Goal: Task Accomplishment & Management: Use online tool/utility

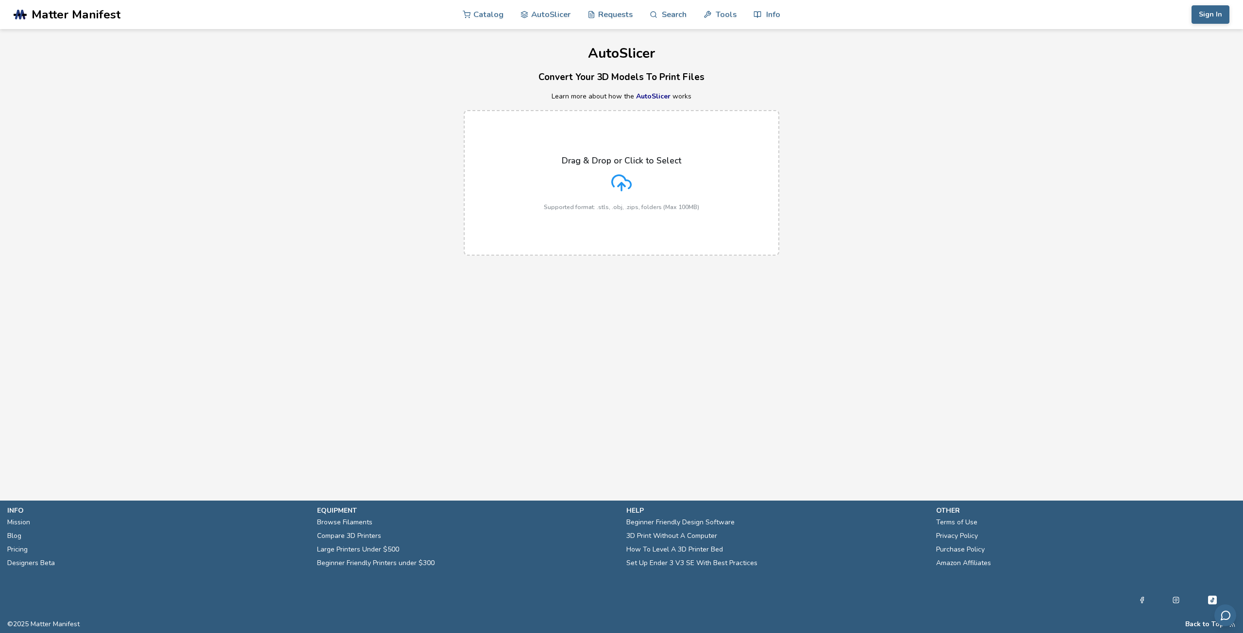
click at [566, 194] on div "Drag & Drop or Click to Select Supported format: .stls, .obj, .zips, folders (M…" at bounding box center [621, 183] width 155 height 55
click at [0, 0] on input "Drag & Drop or Click to Select Supported format: .stls, .obj, .zips, folders (M…" at bounding box center [0, 0] width 0 height 0
drag, startPoint x: 562, startPoint y: 164, endPoint x: 495, endPoint y: 312, distance: 162.9
click at [495, 312] on main "AutoSlicer Convert Your 3D Models To Print Files Learn more about how the AutoS…" at bounding box center [621, 236] width 1243 height 472
click at [757, 209] on label "Drag & Drop or Click to Select Supported format: .stls, .obj, .zips, folders (M…" at bounding box center [621, 183] width 315 height 146
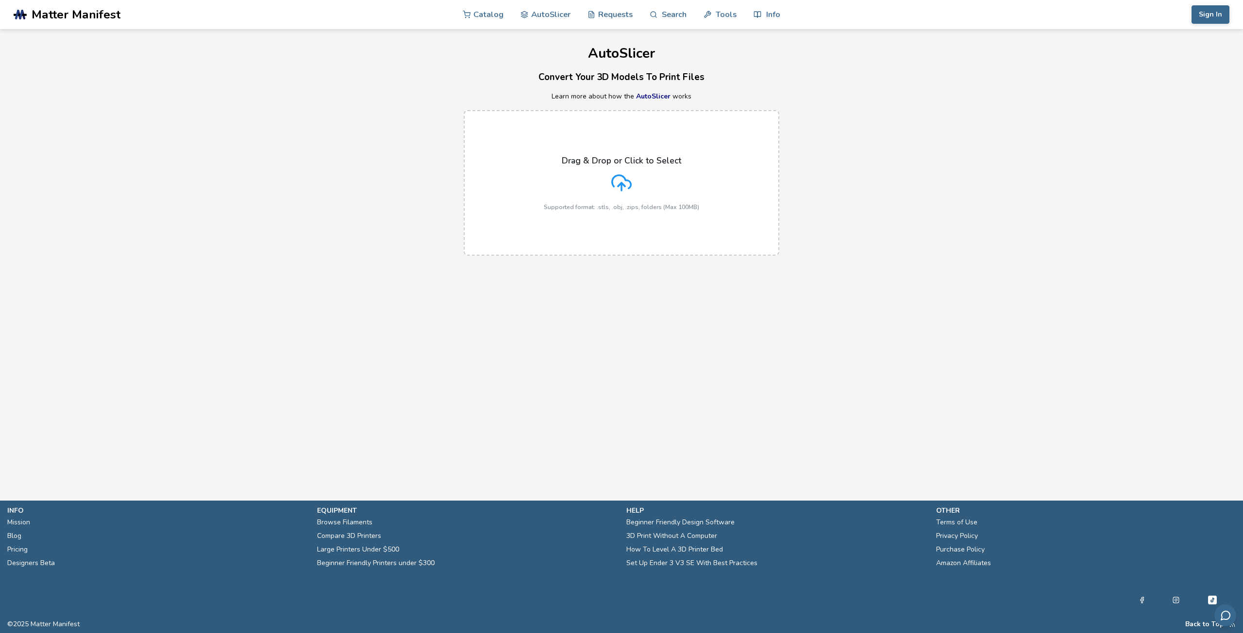
click at [0, 0] on input "Drag & Drop or Click to Select Supported format: .stls, .obj, .zips, folders (M…" at bounding box center [0, 0] width 0 height 0
click at [722, 181] on label "Drag & Drop or Click to Select Supported format: .stls, .obj, .zips, folders (M…" at bounding box center [621, 183] width 315 height 146
click at [0, 0] on input "Drag & Drop or Click to Select Supported format: .stls, .obj, .zips, folders (M…" at bounding box center [0, 0] width 0 height 0
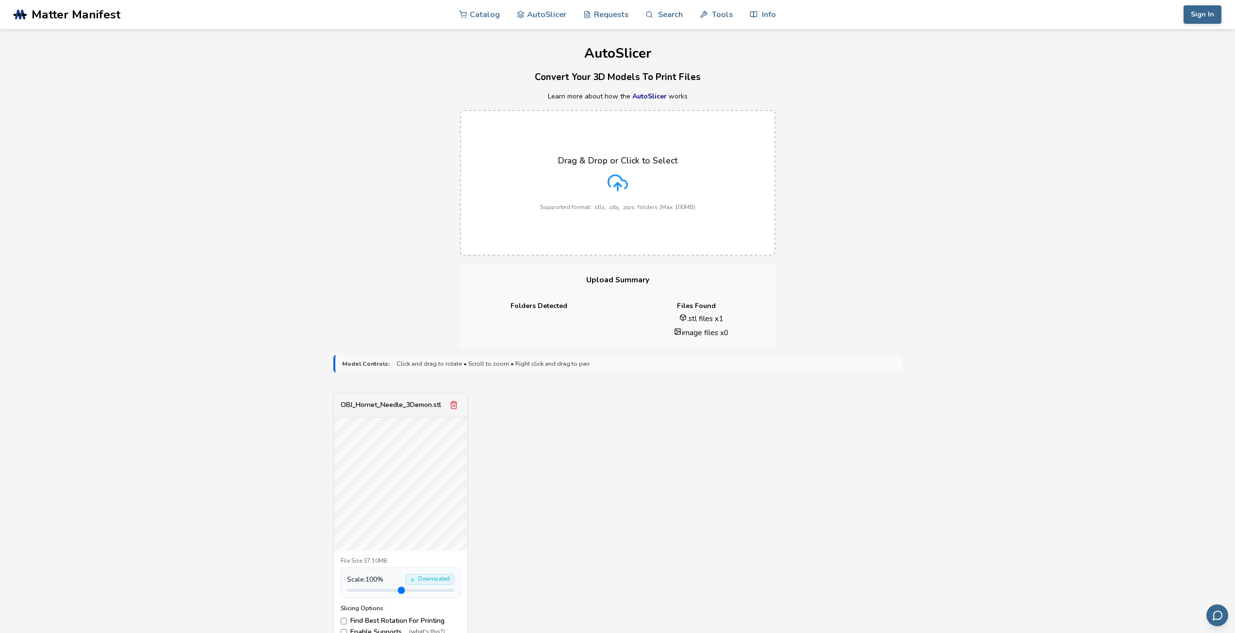
scroll to position [146, 0]
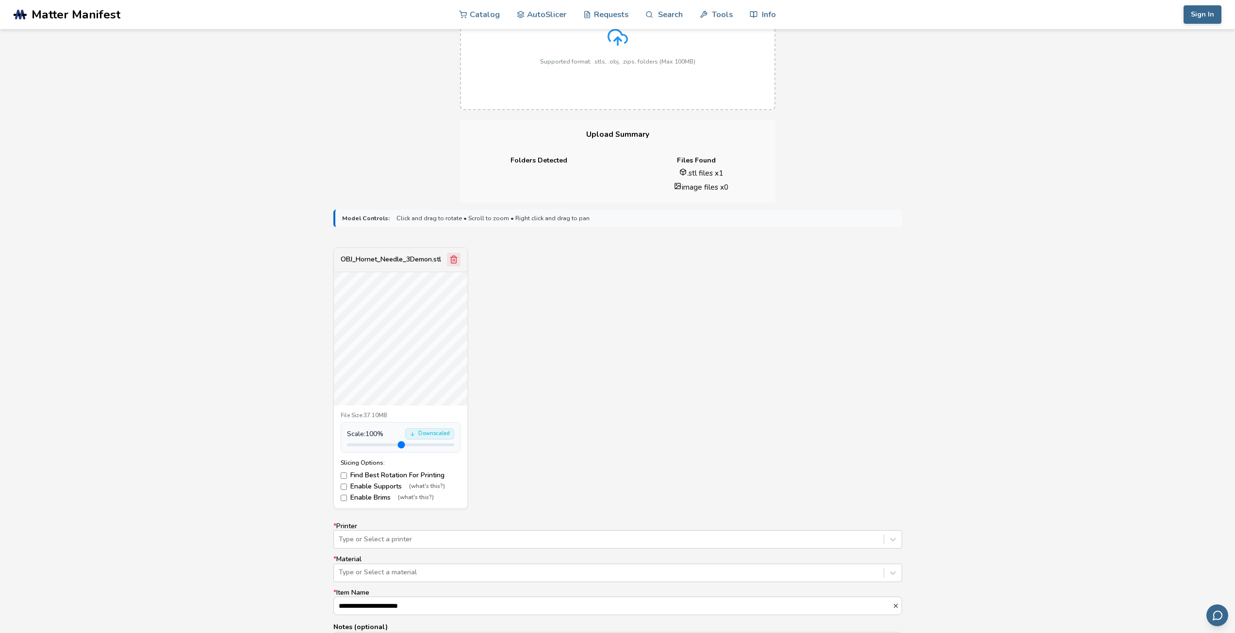
click at [452, 253] on button "Remove model" at bounding box center [454, 260] width 14 height 14
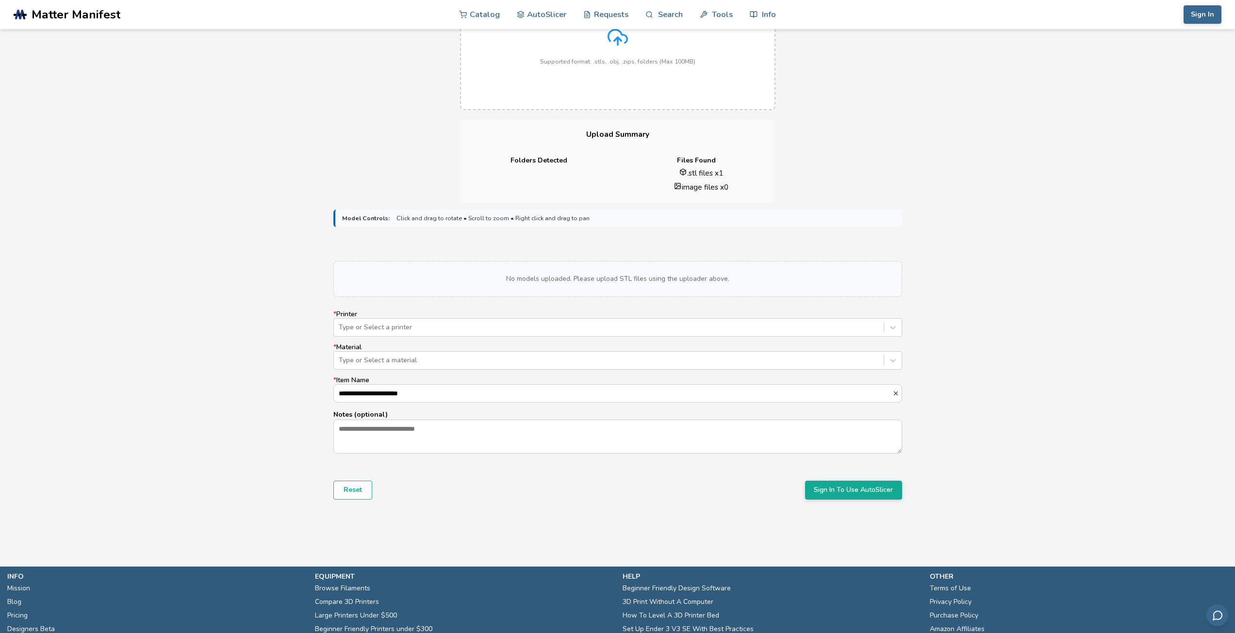
click at [598, 69] on label "Drag & Drop or Click to Select Supported format: .stls, .obj, .zips, folders (M…" at bounding box center [617, 38] width 315 height 146
click at [0, 0] on input "Drag & Drop or Click to Select Supported format: .stls, .obj, .zips, folders (M…" at bounding box center [0, 0] width 0 height 0
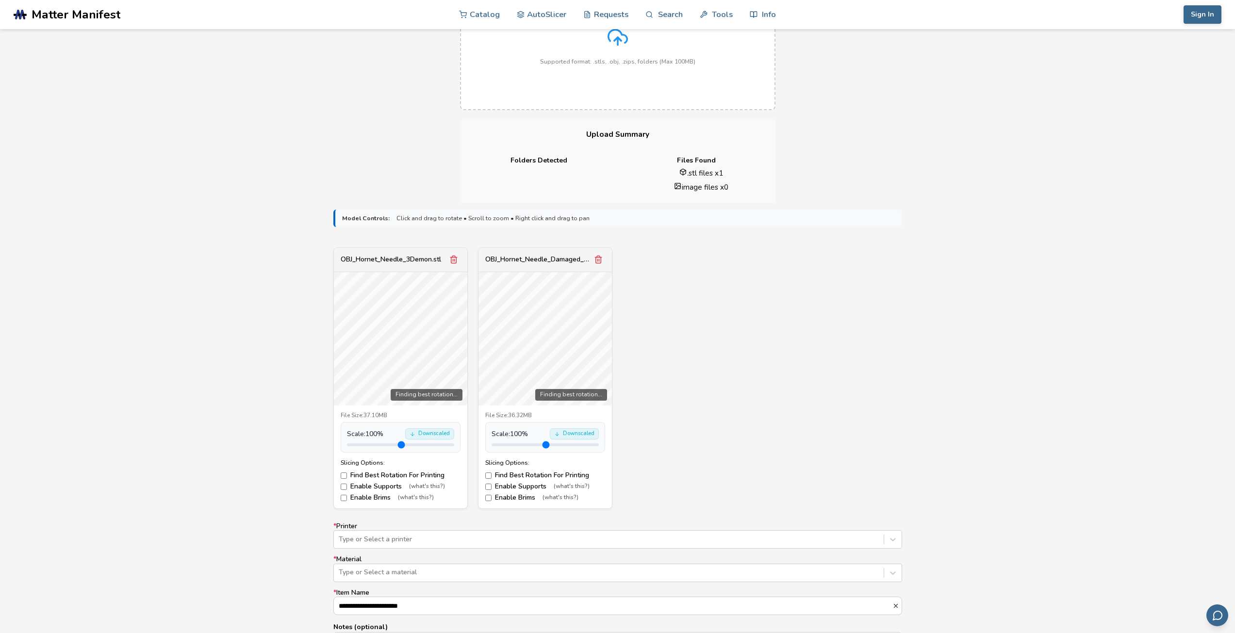
click at [454, 259] on icon "Remove model" at bounding box center [453, 259] width 9 height 9
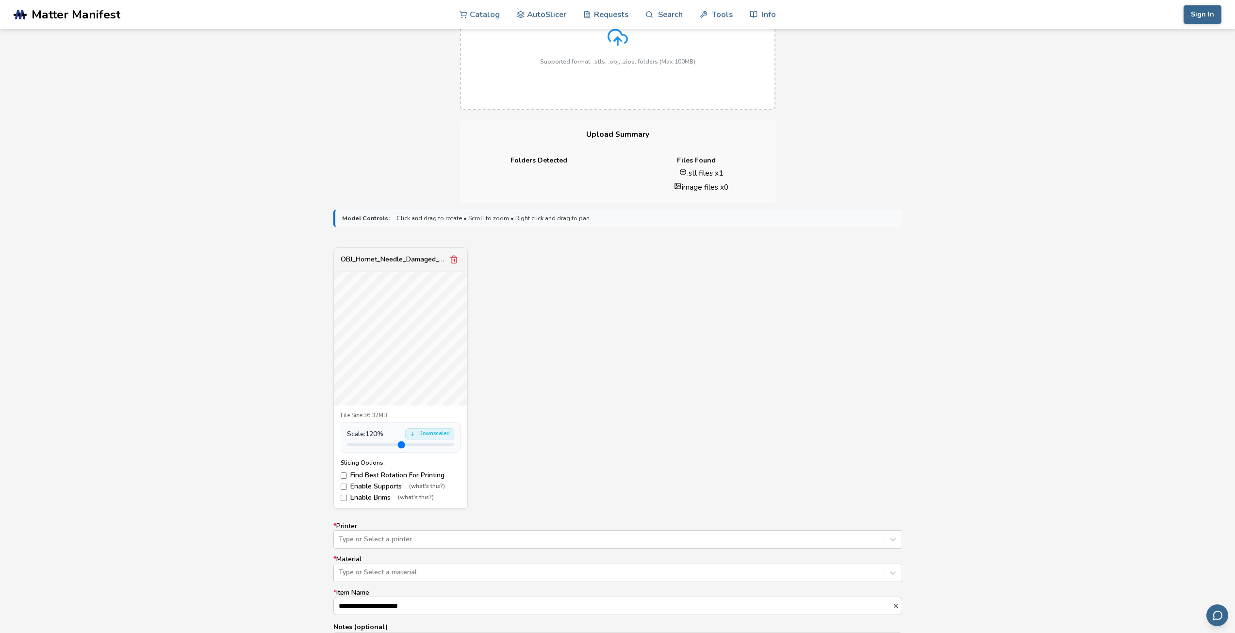
type input "*"
drag, startPoint x: 370, startPoint y: 444, endPoint x: 370, endPoint y: 454, distance: 10.2
click at [370, 447] on input "range" at bounding box center [400, 445] width 107 height 3
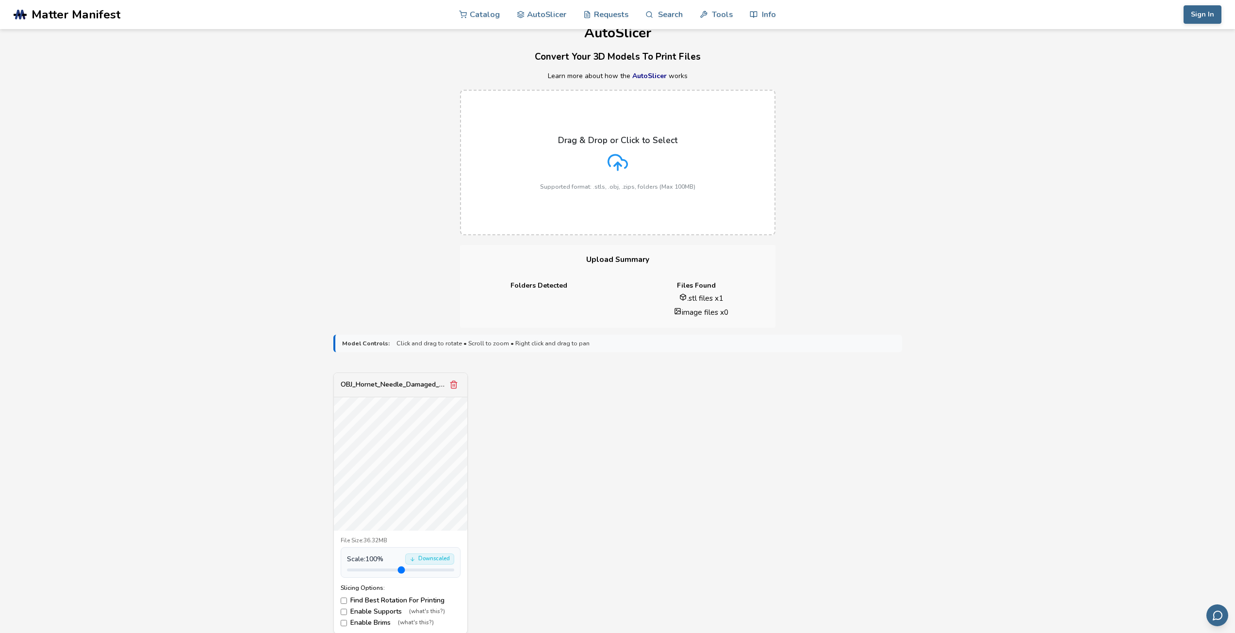
scroll to position [0, 0]
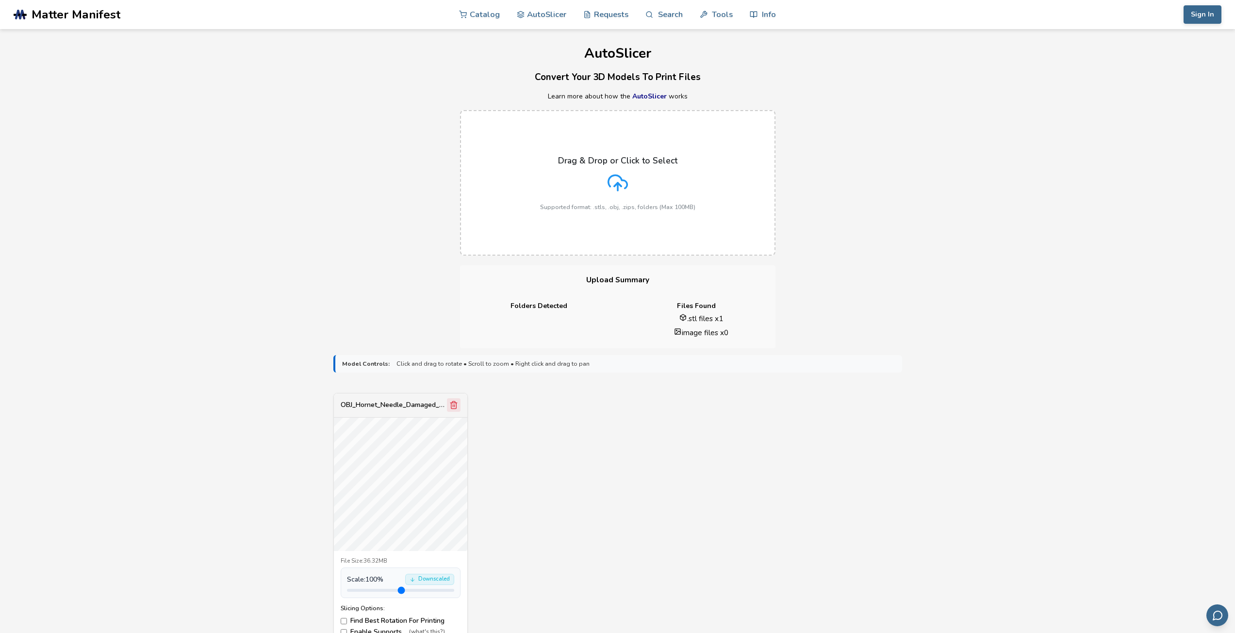
click at [454, 401] on icon "Remove model" at bounding box center [453, 405] width 9 height 9
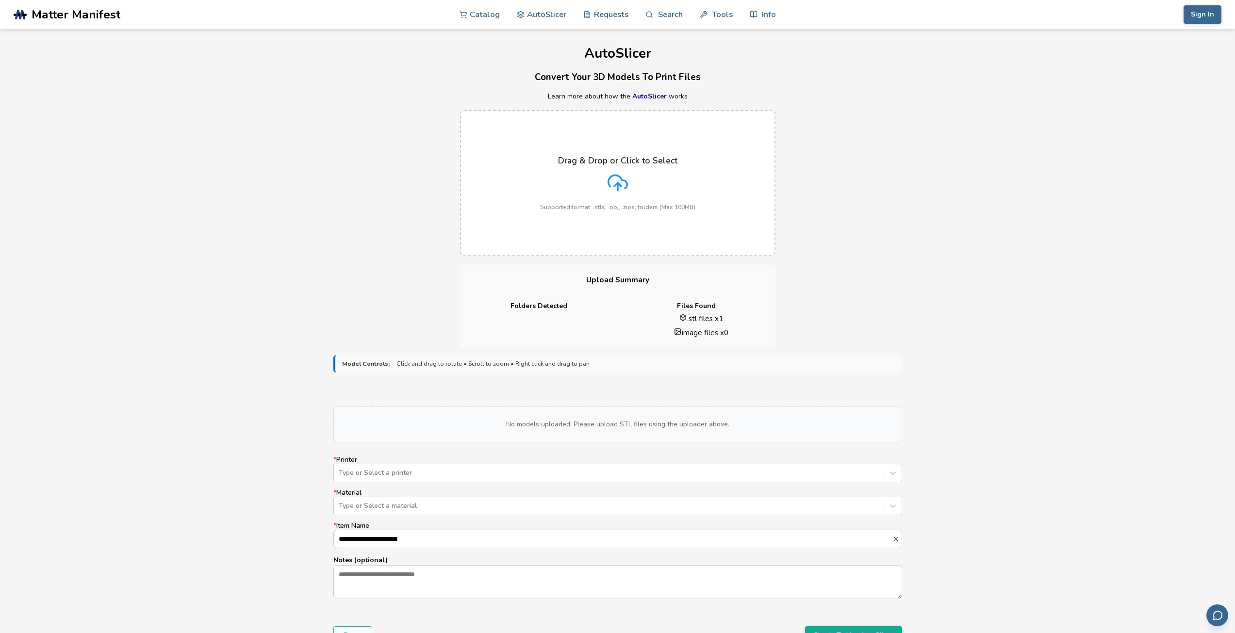
click at [559, 213] on label "Drag & Drop or Click to Select Supported format: .stls, .obj, .zips, folders (M…" at bounding box center [617, 183] width 315 height 146
click at [0, 0] on input "Drag & Drop or Click to Select Supported format: .stls, .obj, .zips, folders (M…" at bounding box center [0, 0] width 0 height 0
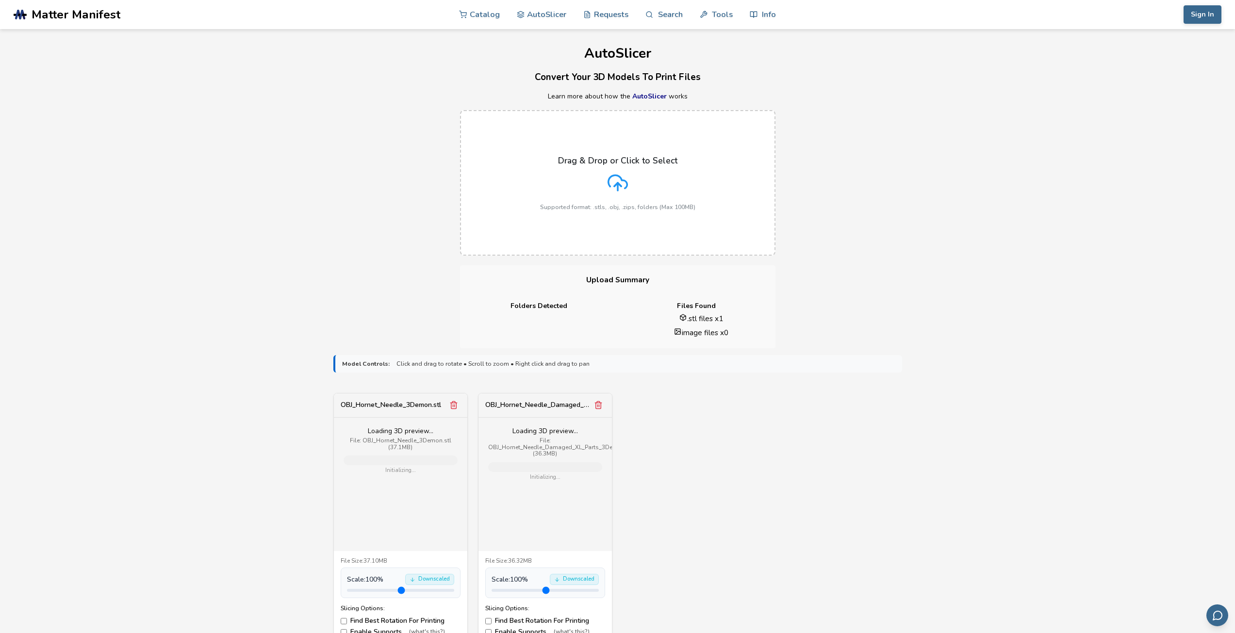
scroll to position [146, 0]
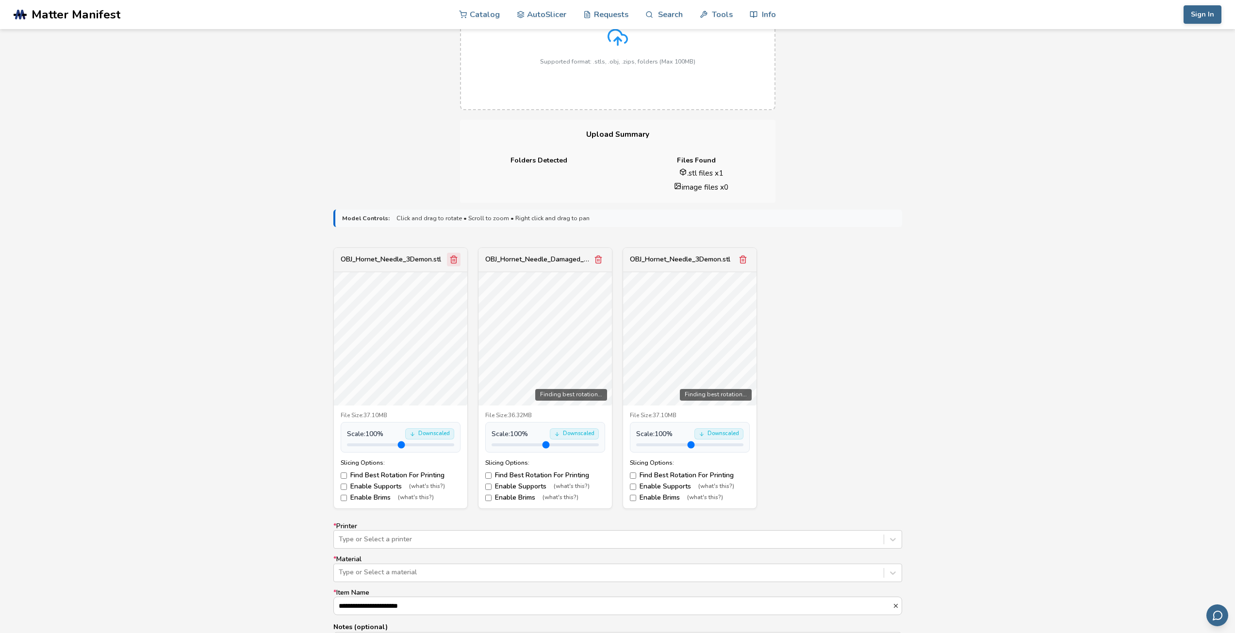
click at [454, 258] on polyline "Remove model" at bounding box center [453, 258] width 7 height 0
click at [595, 258] on polyline "Remove model" at bounding box center [598, 258] width 7 height 0
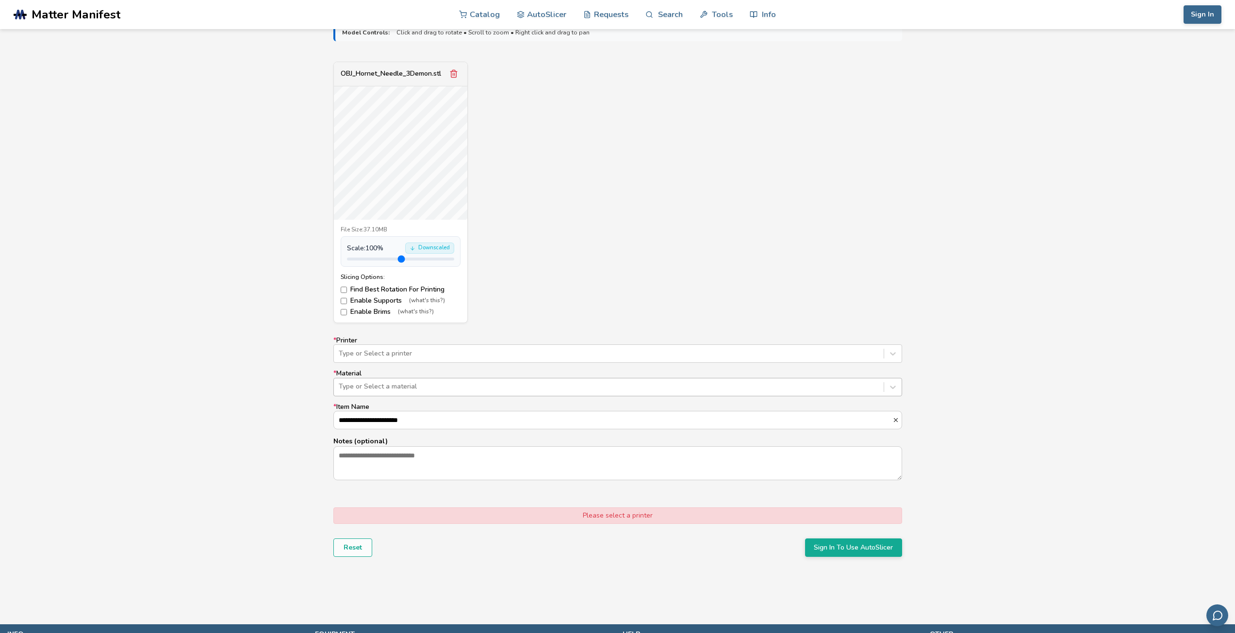
scroll to position [340, 0]
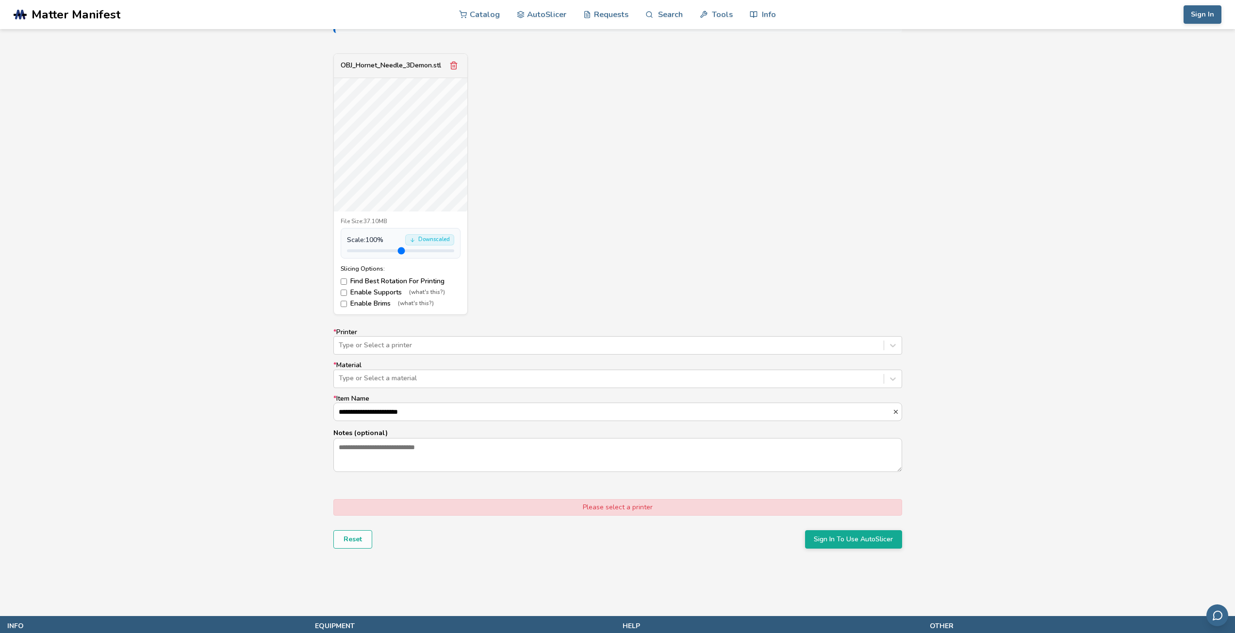
click at [553, 334] on label "* Printer Type or Select a printer" at bounding box center [617, 342] width 569 height 26
click at [558, 353] on div "Type or Select a printer" at bounding box center [617, 345] width 569 height 18
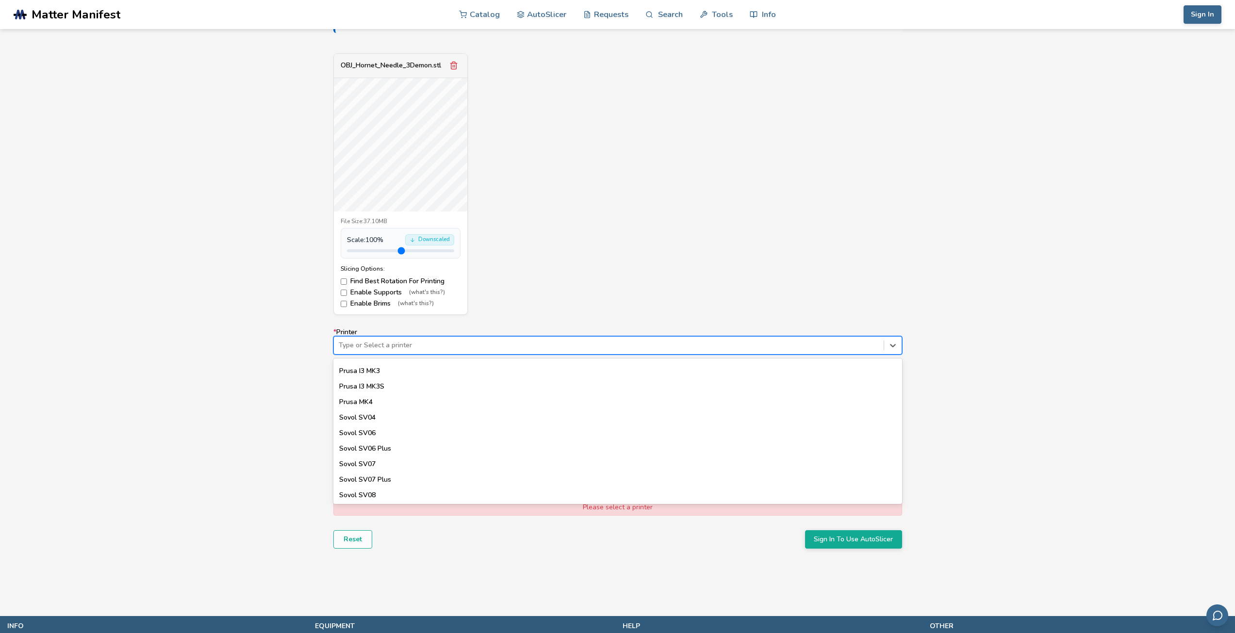
scroll to position [855, 0]
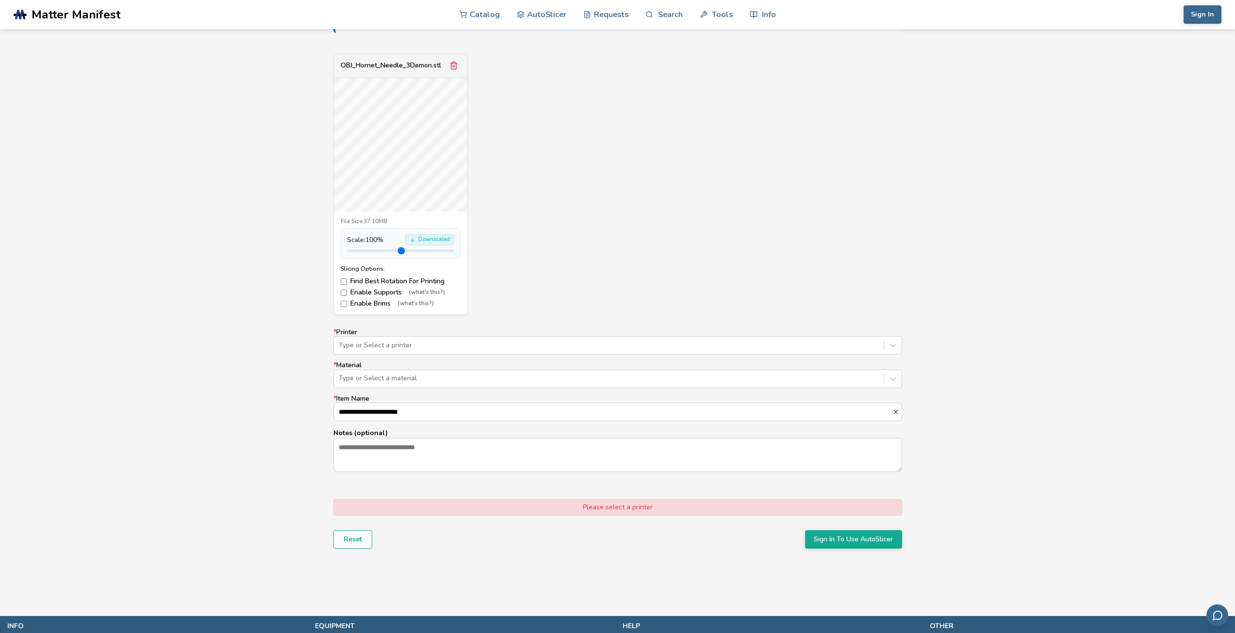
click at [265, 420] on div "**********" at bounding box center [617, 298] width 1235 height 578
click at [415, 348] on div at bounding box center [609, 346] width 540 height 10
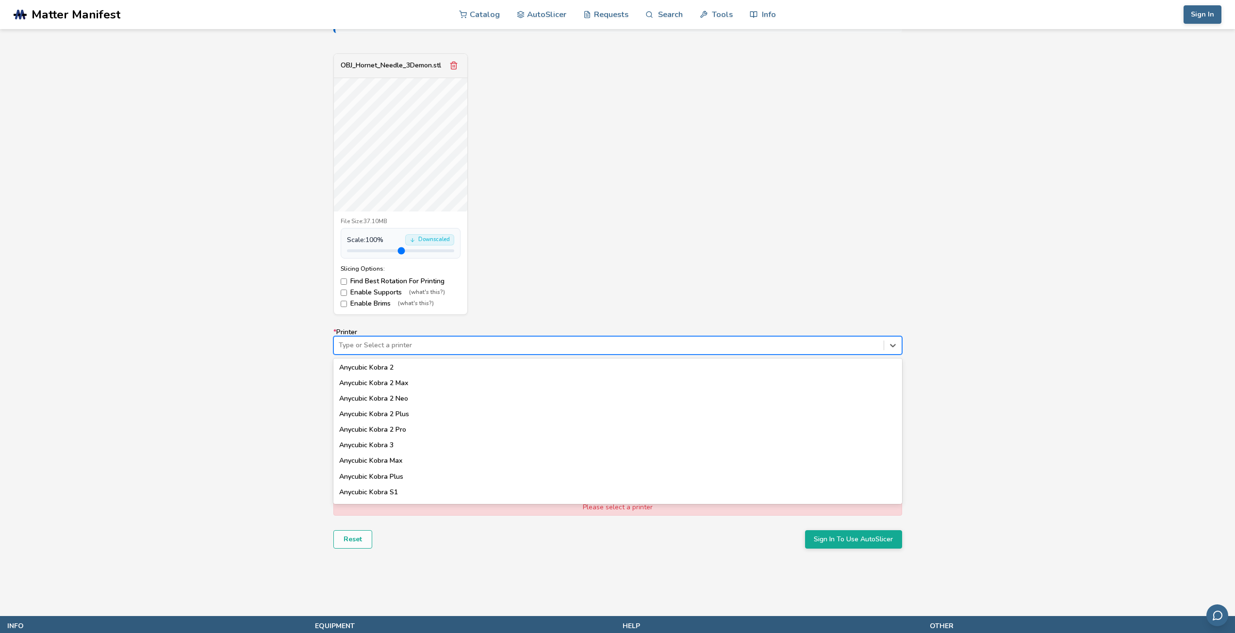
scroll to position [0, 0]
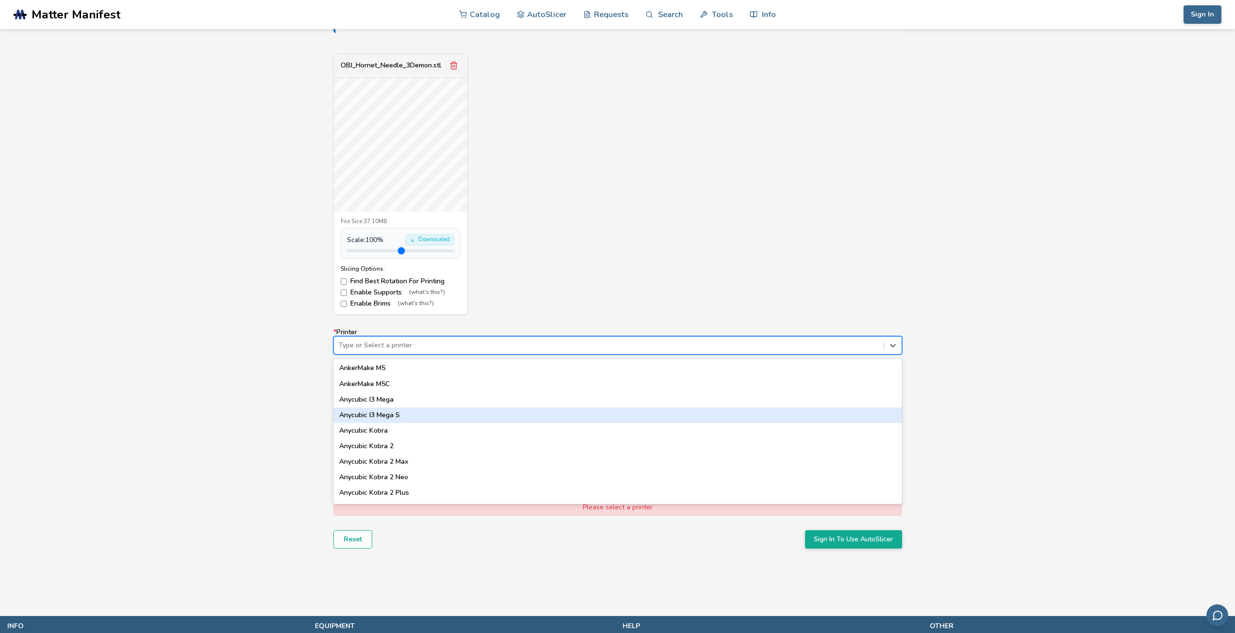
click at [234, 383] on div "Model Controls: Click and drag to rotate • Scroll to zoom • Right click and dra…" at bounding box center [617, 298] width 1235 height 578
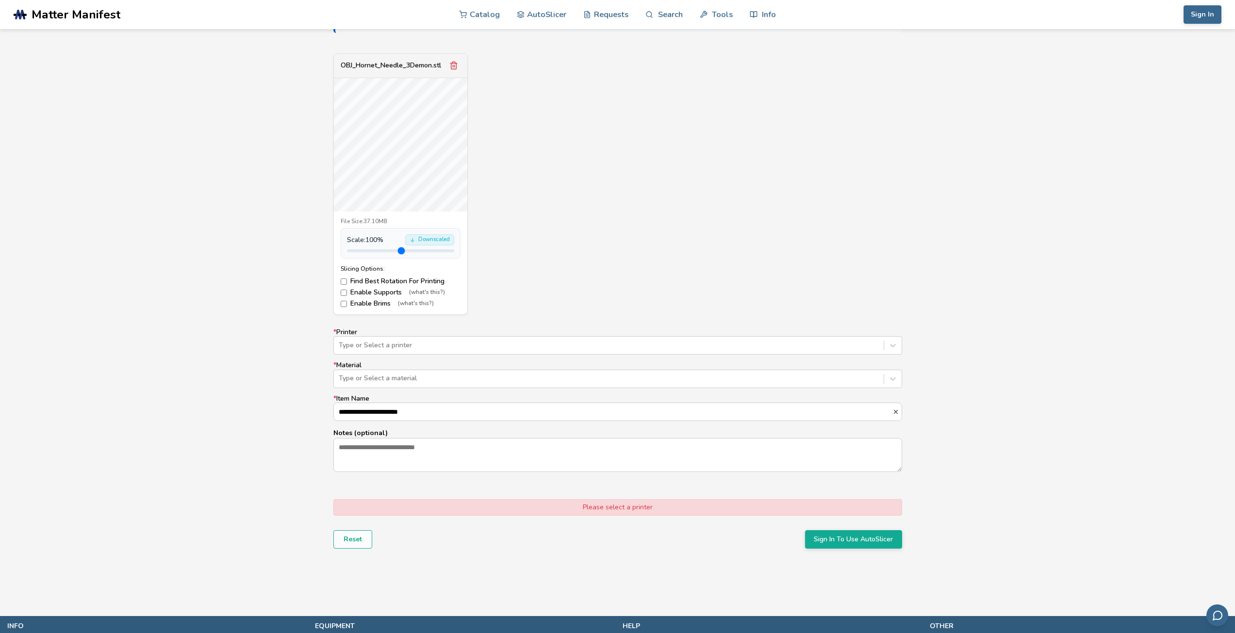
click at [385, 364] on label "* Material Type or Select a material" at bounding box center [617, 375] width 569 height 26
click at [403, 347] on div at bounding box center [609, 346] width 540 height 10
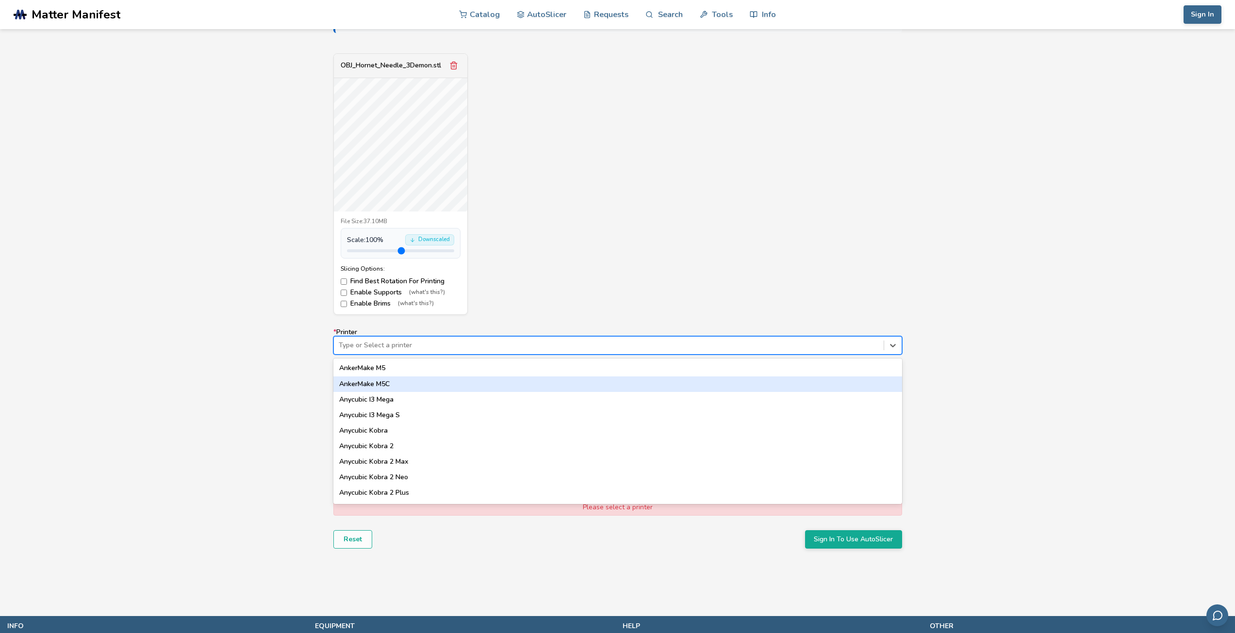
click at [287, 336] on div "Model Controls: Click and drag to rotate • Scroll to zoom • Right click and dra…" at bounding box center [617, 298] width 1235 height 578
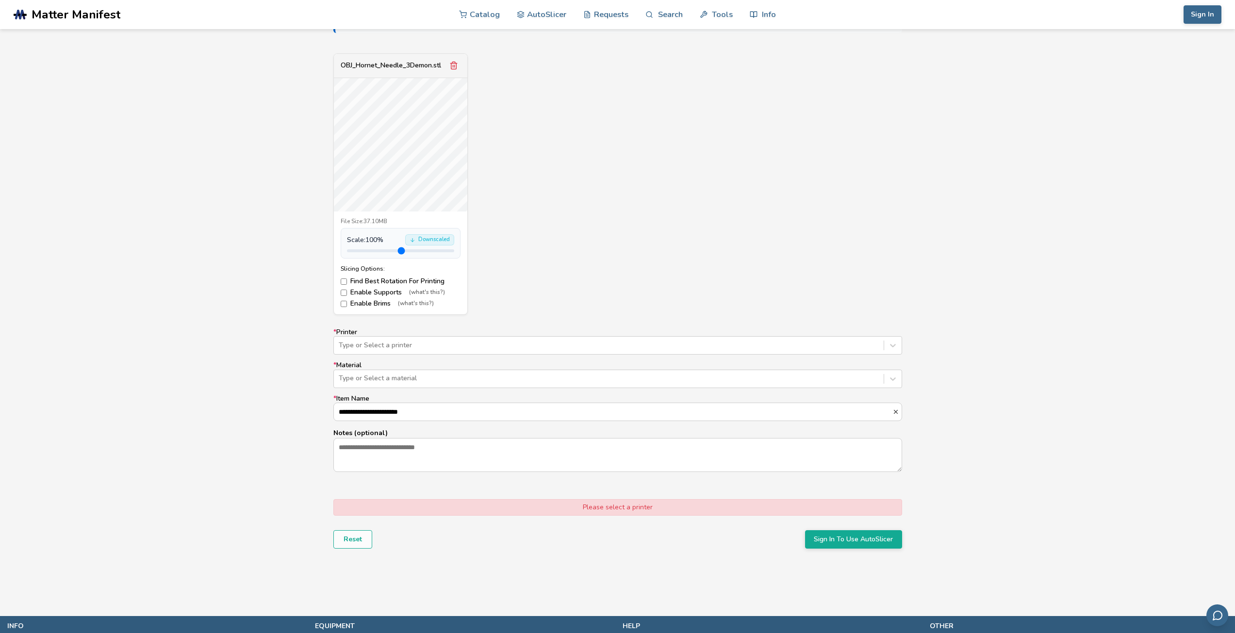
click at [471, 357] on div "**********" at bounding box center [617, 401] width 569 height 144
click at [485, 343] on div at bounding box center [609, 346] width 540 height 10
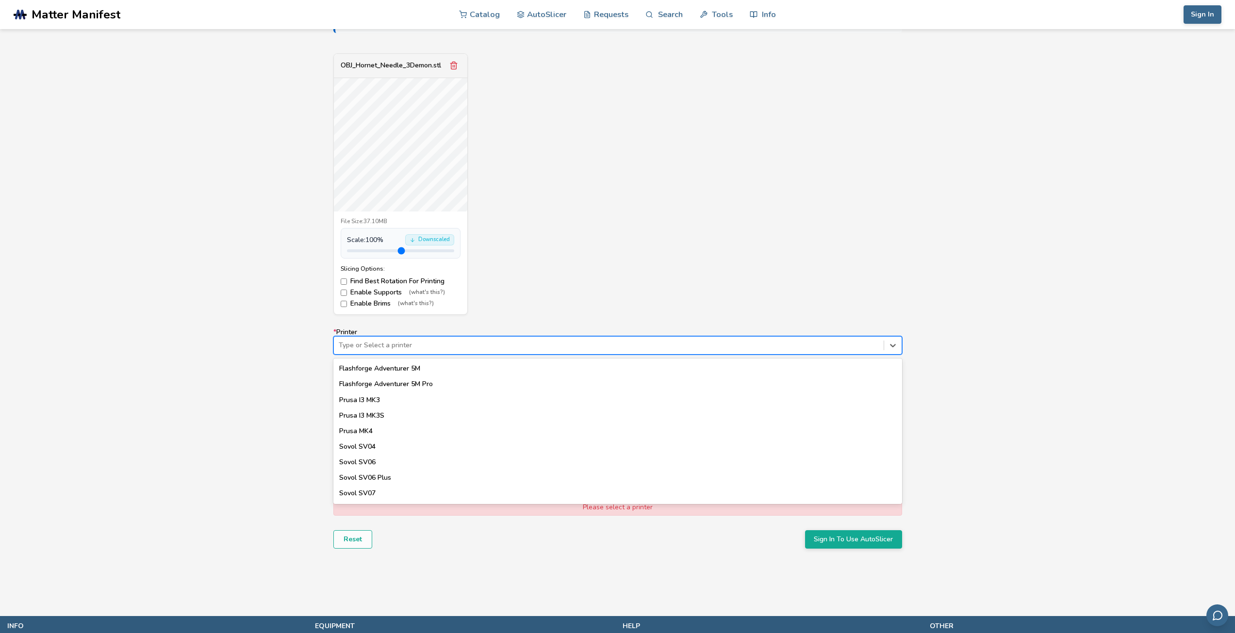
scroll to position [855, 0]
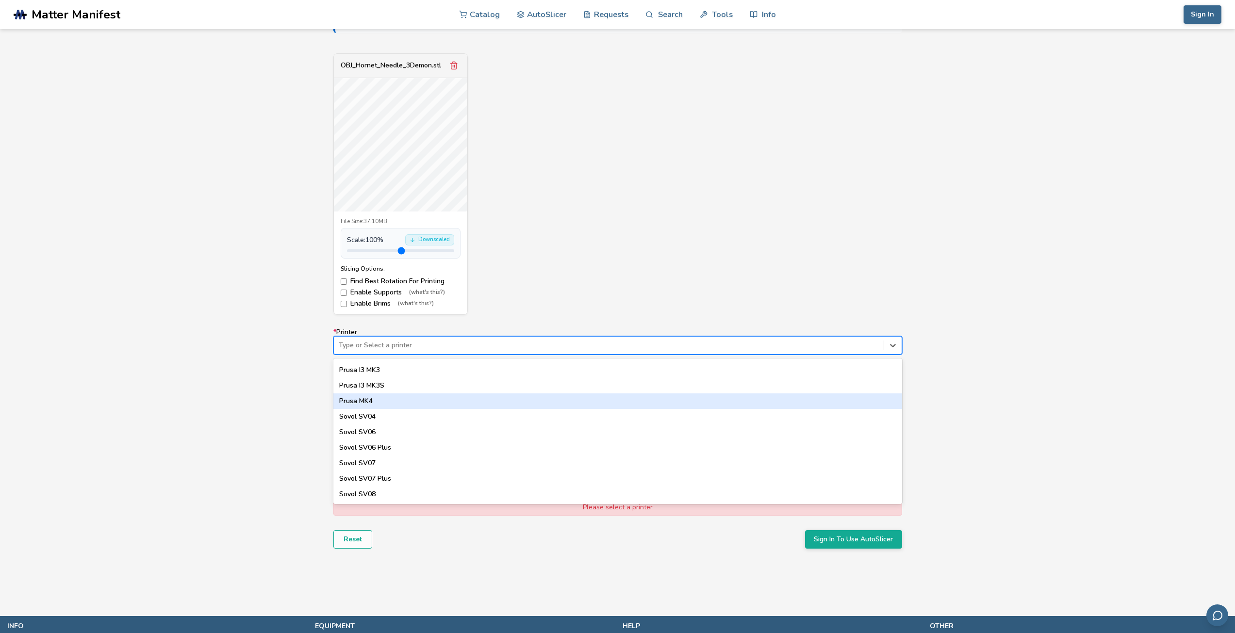
click at [486, 398] on div "Prusa MK4" at bounding box center [617, 402] width 569 height 16
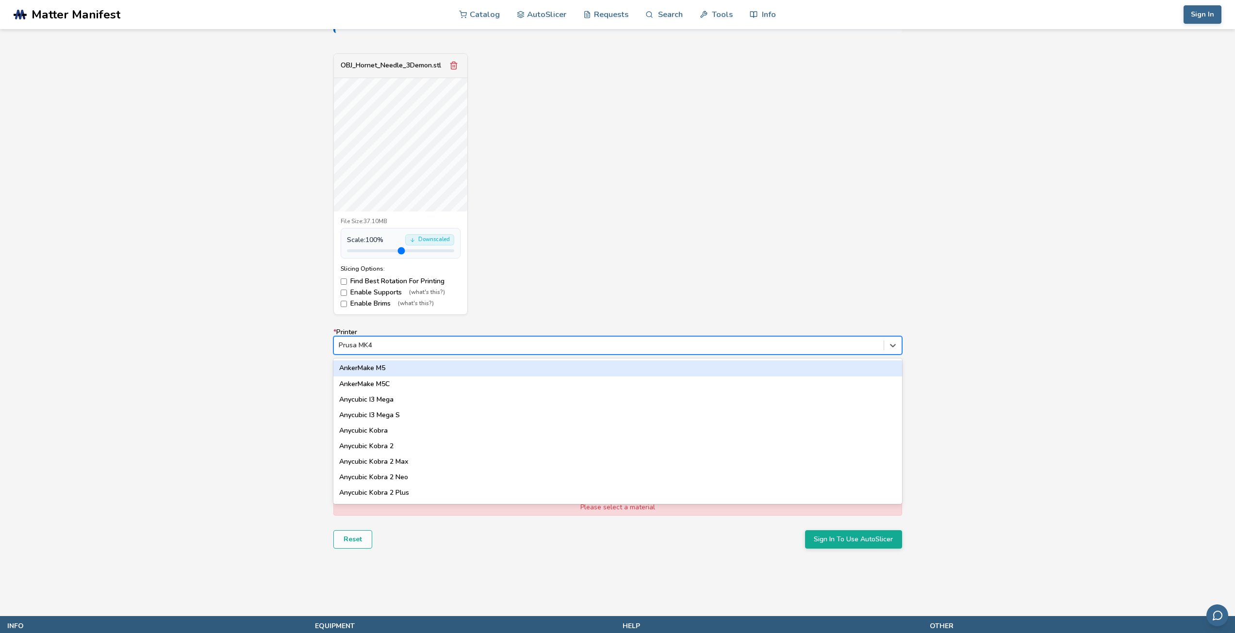
click at [498, 349] on div at bounding box center [609, 346] width 540 height 10
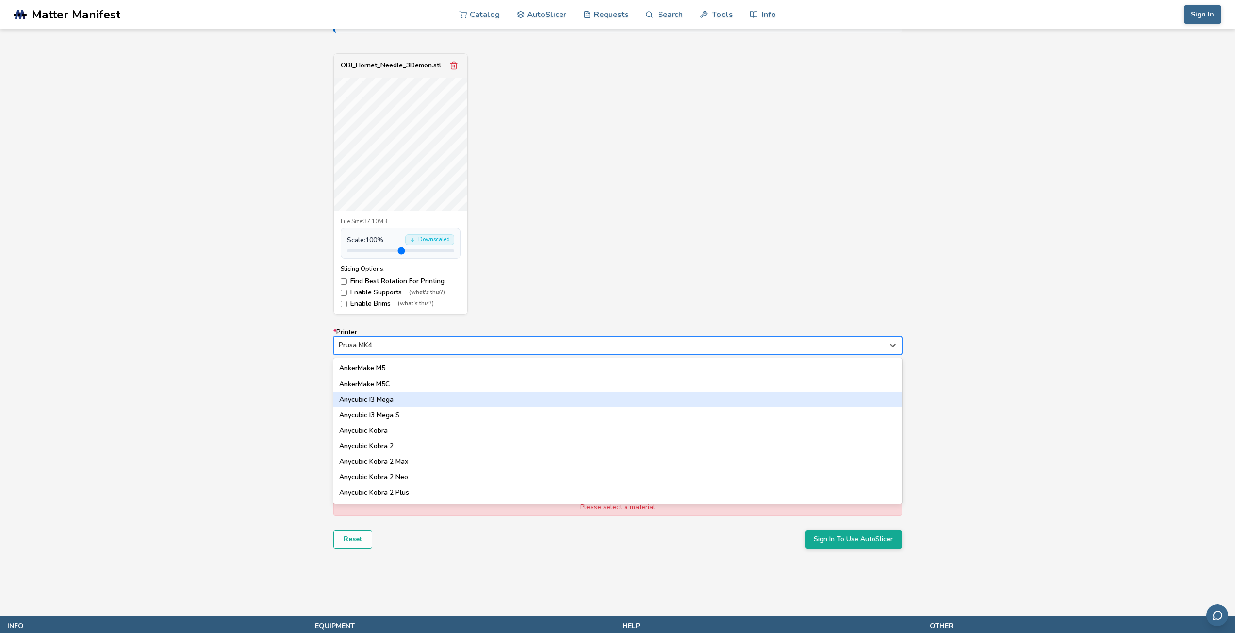
click at [449, 398] on div "Anycubic I3 Mega" at bounding box center [617, 400] width 569 height 16
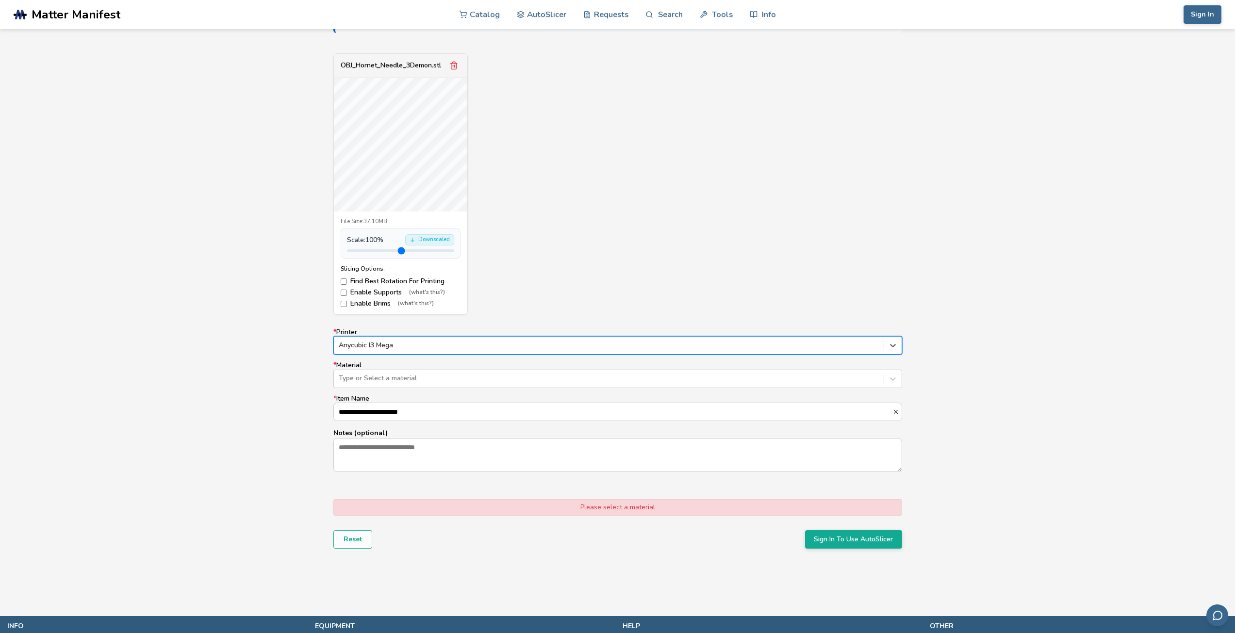
click at [466, 348] on div at bounding box center [609, 346] width 540 height 10
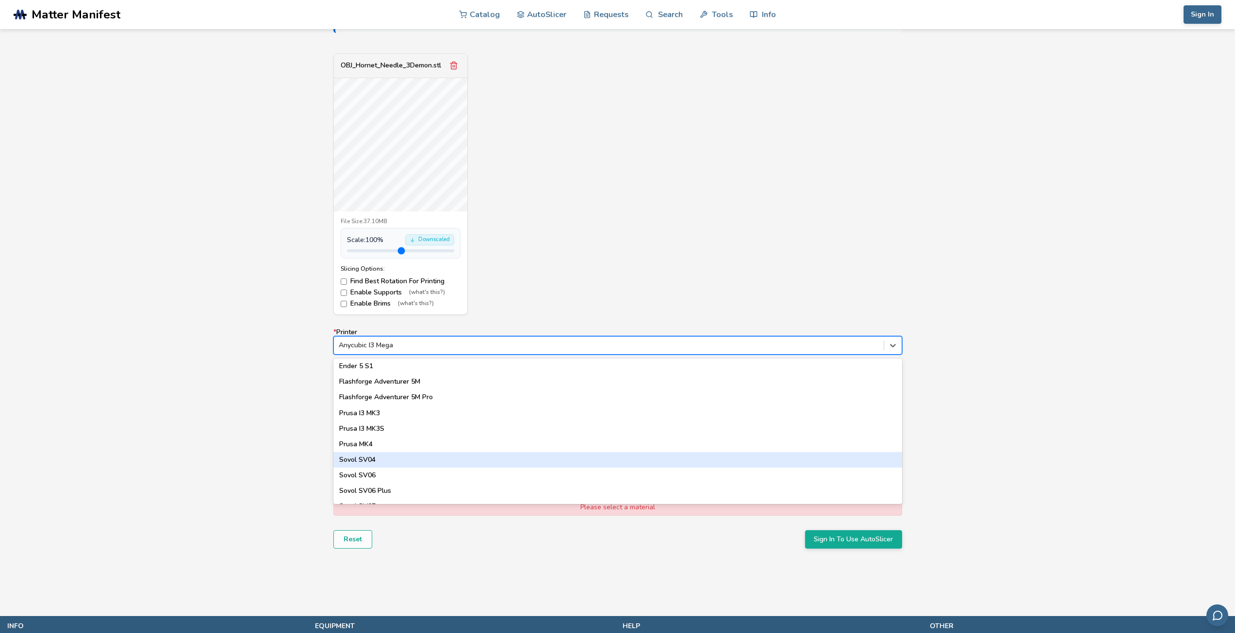
scroll to position [758, 0]
click at [429, 436] on div "Flashforge Adventurer 5M" at bounding box center [617, 436] width 569 height 16
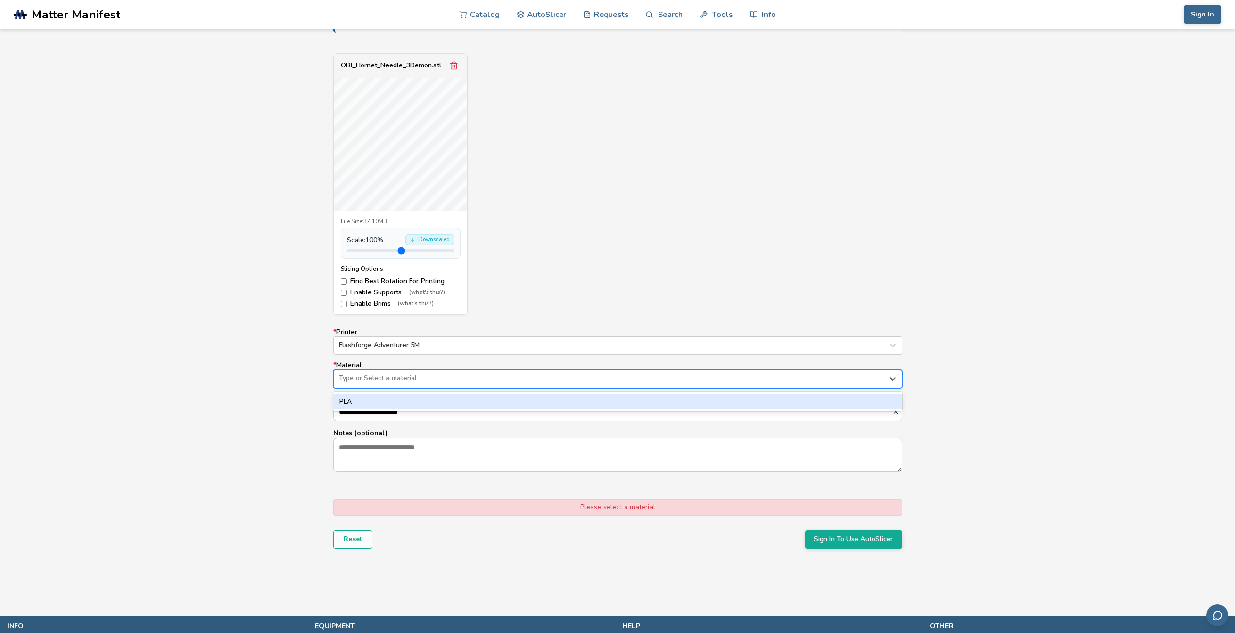
click at [496, 386] on div "Type or Select a material" at bounding box center [617, 379] width 569 height 18
click at [496, 394] on div "PLA" at bounding box center [617, 402] width 569 height 16
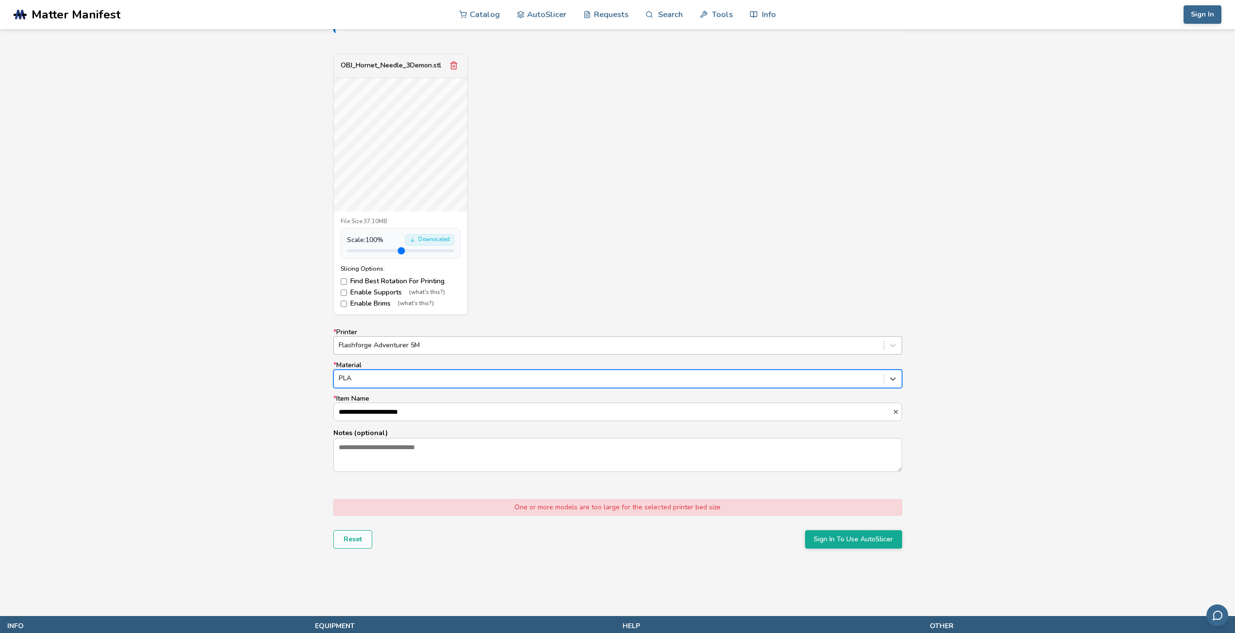
click at [510, 348] on div at bounding box center [609, 346] width 540 height 10
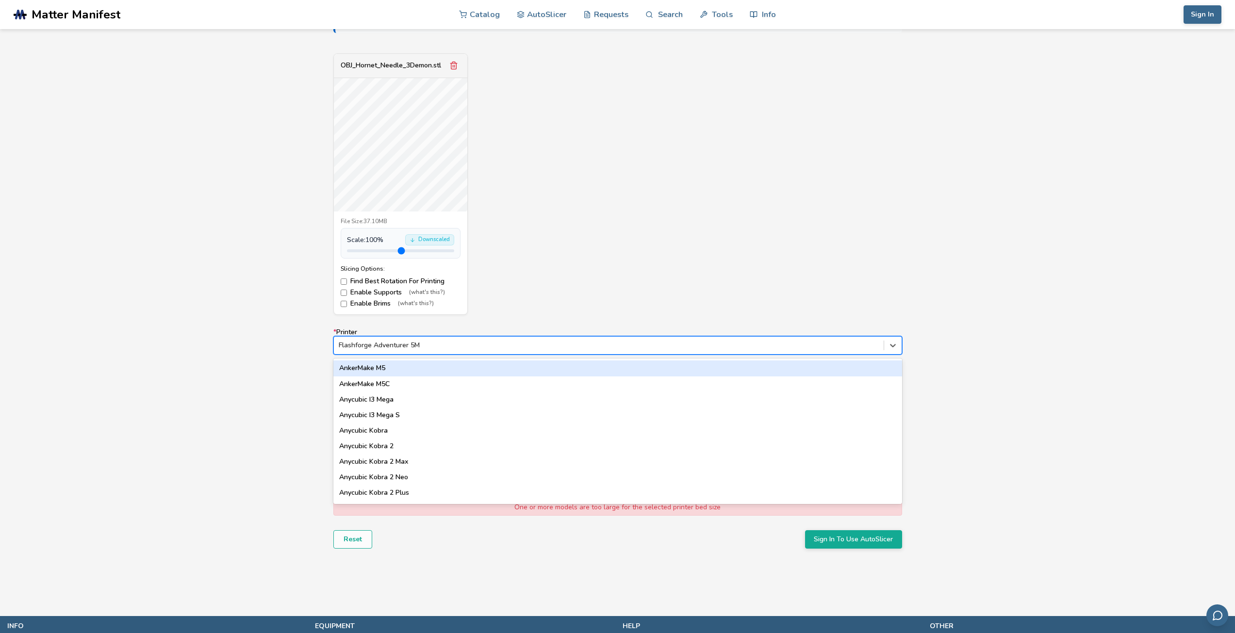
click at [459, 374] on div "AnkerMake M5" at bounding box center [617, 369] width 569 height 16
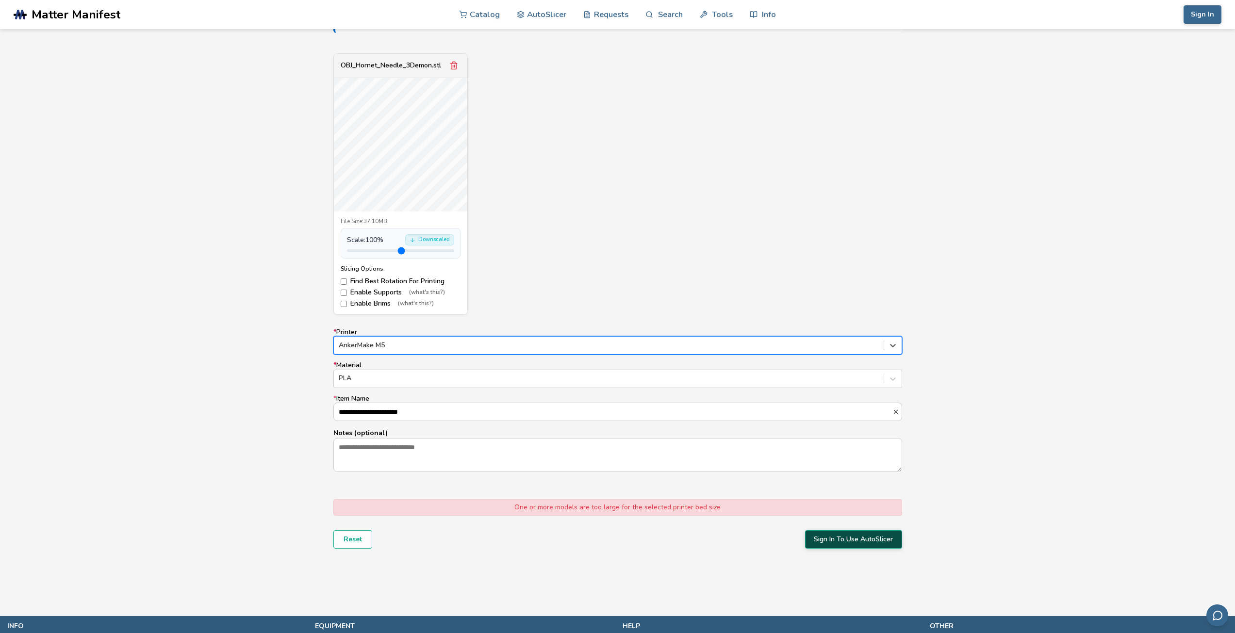
click at [854, 544] on button "Sign In To Use AutoSlicer" at bounding box center [853, 539] width 97 height 18
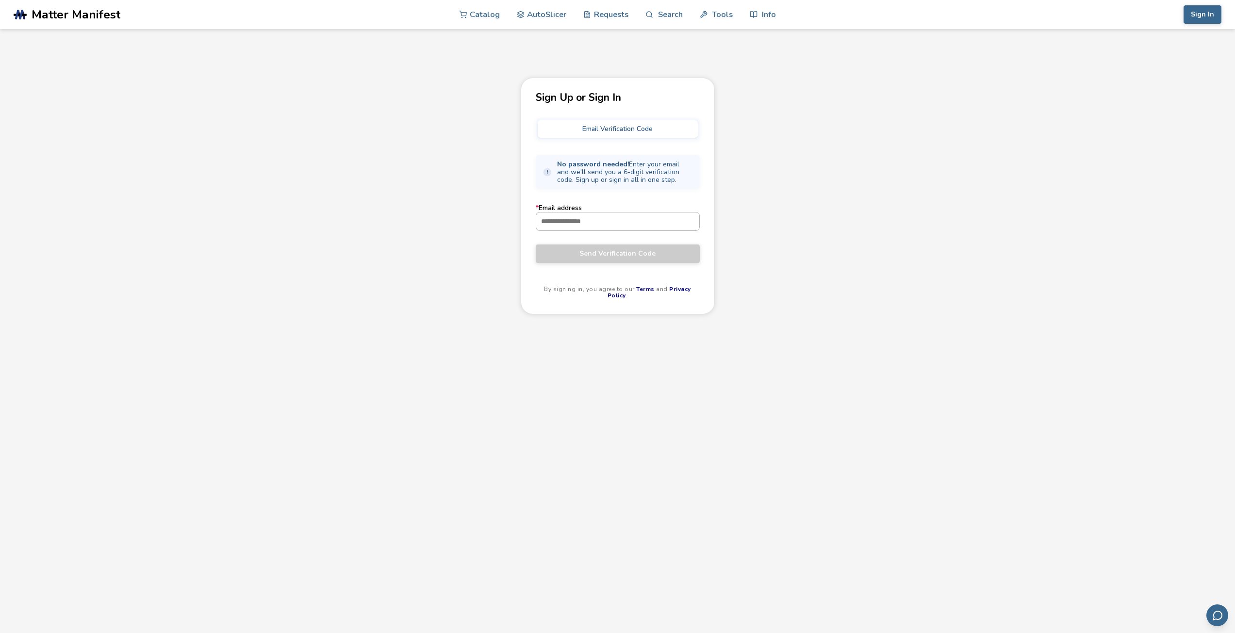
click at [584, 225] on input "* Email address" at bounding box center [617, 221] width 163 height 17
type input "**********"
click at [611, 261] on button "Send Verification Code" at bounding box center [618, 254] width 164 height 18
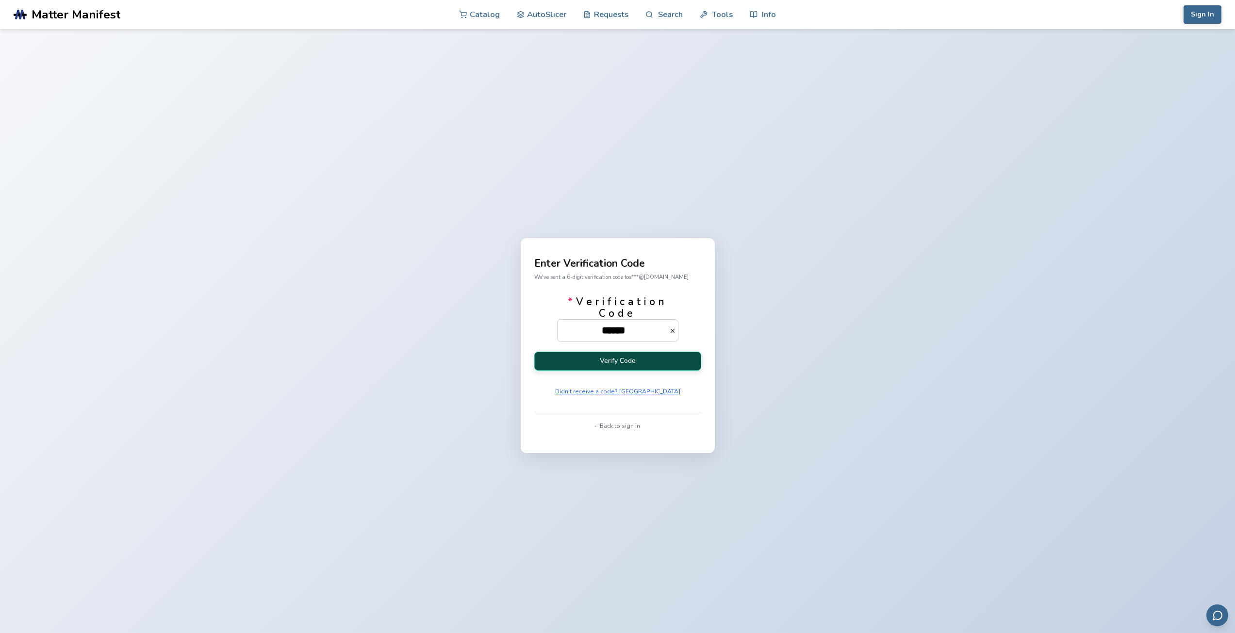
type input "******"
click at [677, 360] on button "Verify Code" at bounding box center [617, 361] width 167 height 19
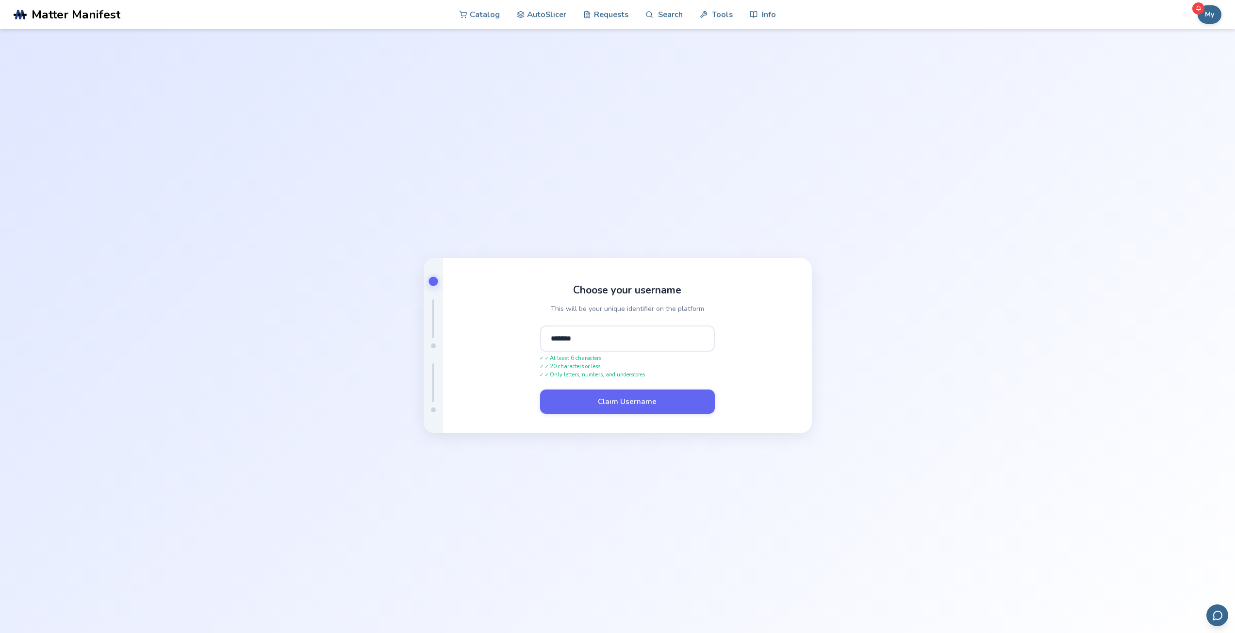
click at [549, 341] on input "*******" at bounding box center [627, 339] width 175 height 26
type input "********"
click at [644, 400] on button "Claim Username" at bounding box center [627, 401] width 175 height 24
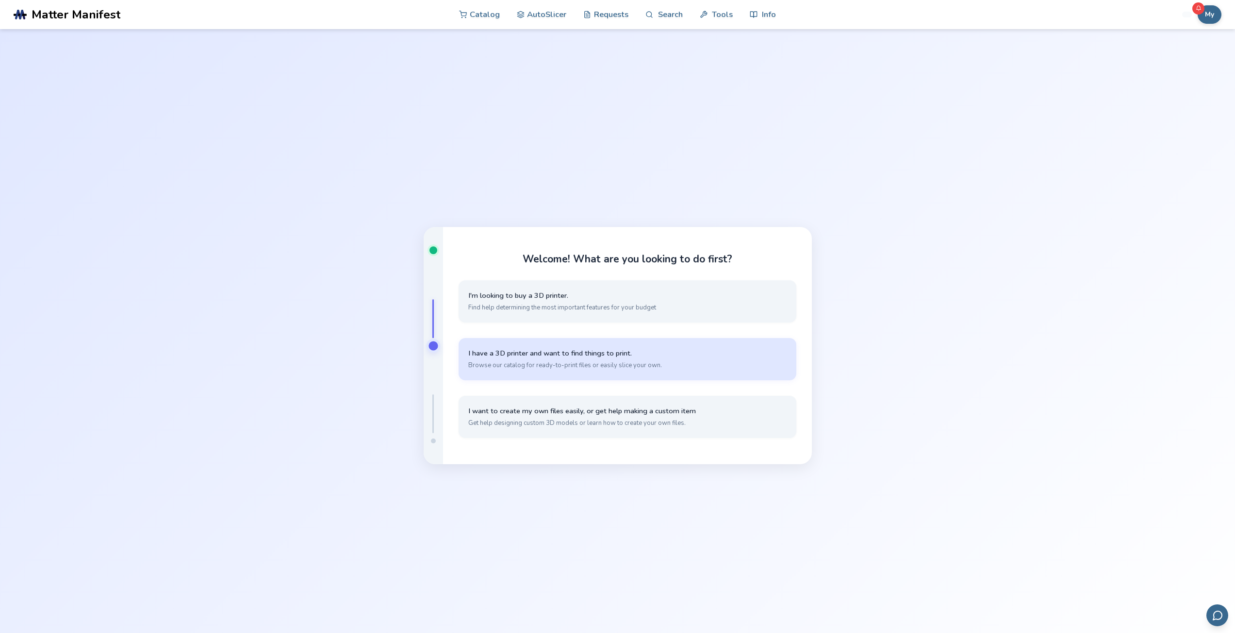
click at [746, 354] on span "I have a 3D printer and want to find things to print." at bounding box center [627, 353] width 318 height 9
click at [712, 362] on span "Simple, quick slicing with cloud storage through the AutoSlicer" at bounding box center [627, 365] width 318 height 9
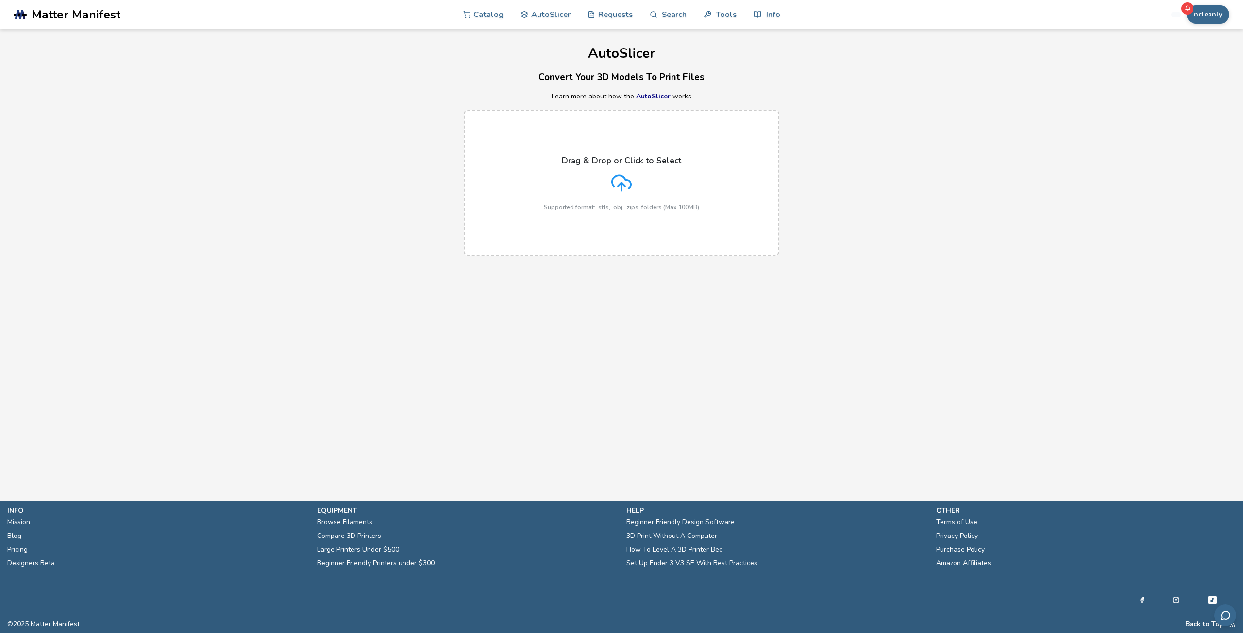
click at [663, 192] on div "Drag & Drop or Click to Select Supported format: .stls, .obj, .zips, folders (M…" at bounding box center [621, 183] width 155 height 55
click at [0, 0] on input "Drag & Drop or Click to Select Supported format: .stls, .obj, .zips, folders (M…" at bounding box center [0, 0] width 0 height 0
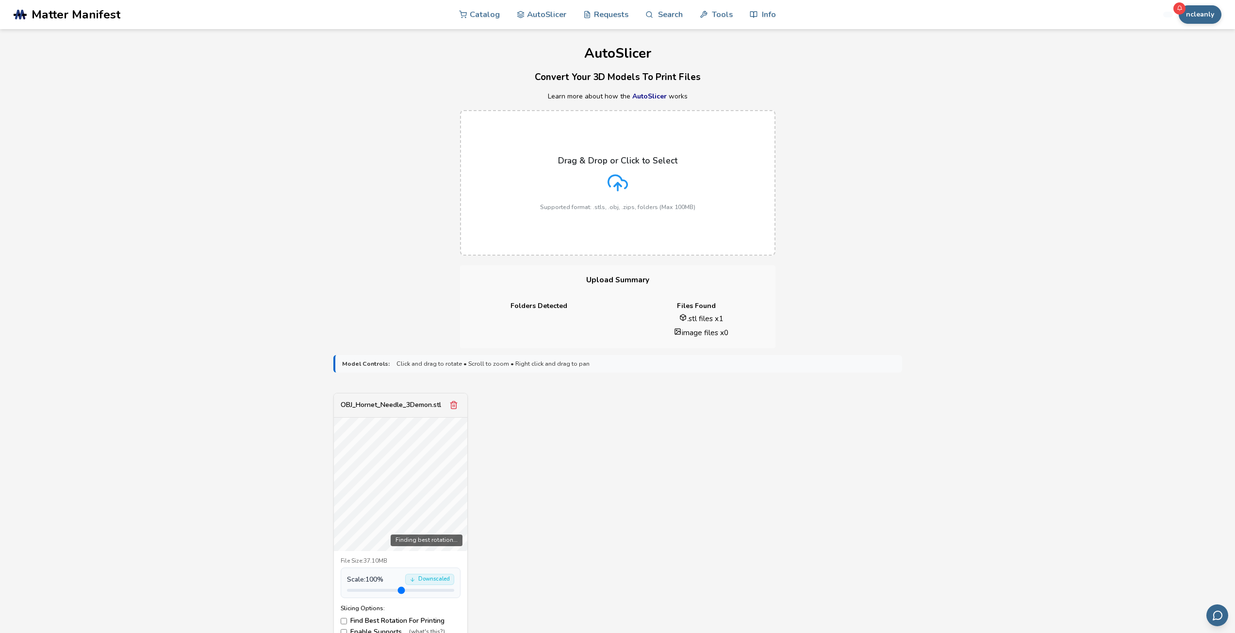
click at [584, 395] on div "OBJ_Hornet_Needle_3Demon.stl Finding best rotation... File Size: 37.10MB Scale:…" at bounding box center [617, 524] width 569 height 262
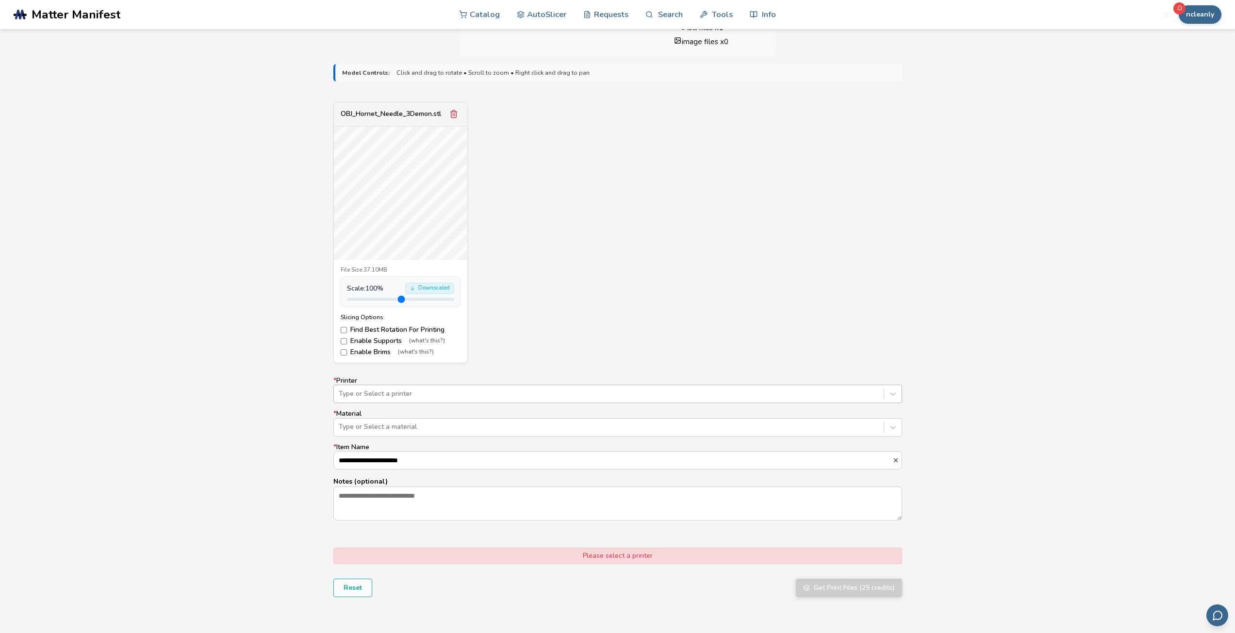
click at [519, 396] on div at bounding box center [609, 394] width 540 height 10
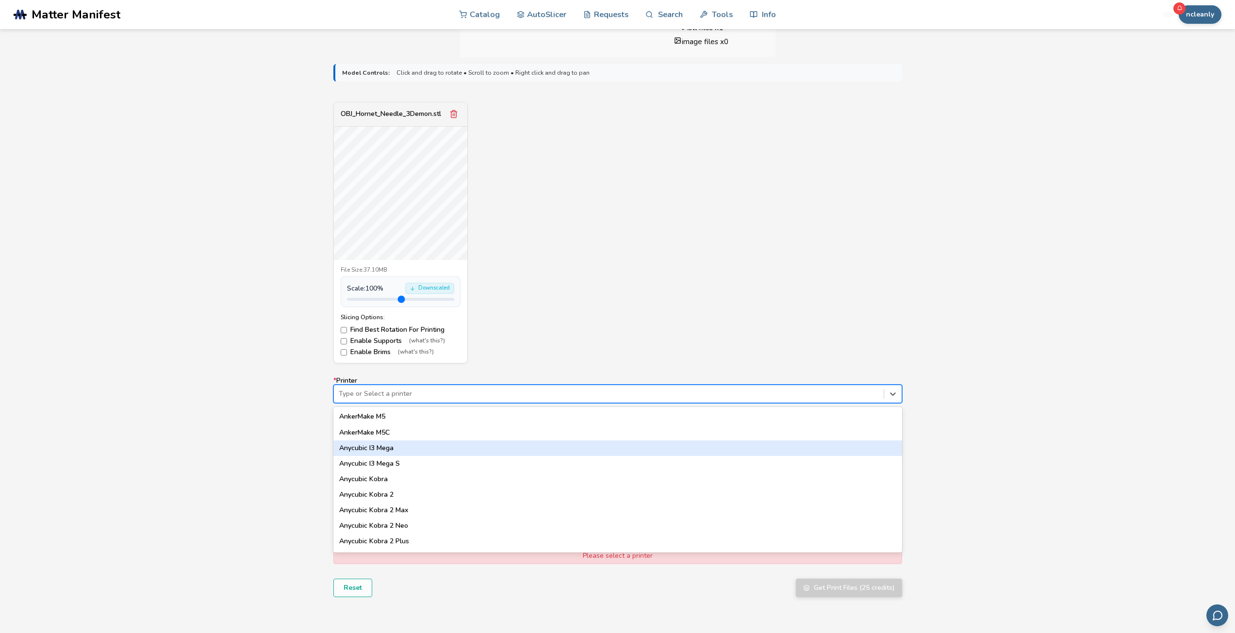
click at [450, 455] on div "Anycubic I3 Mega" at bounding box center [617, 449] width 569 height 16
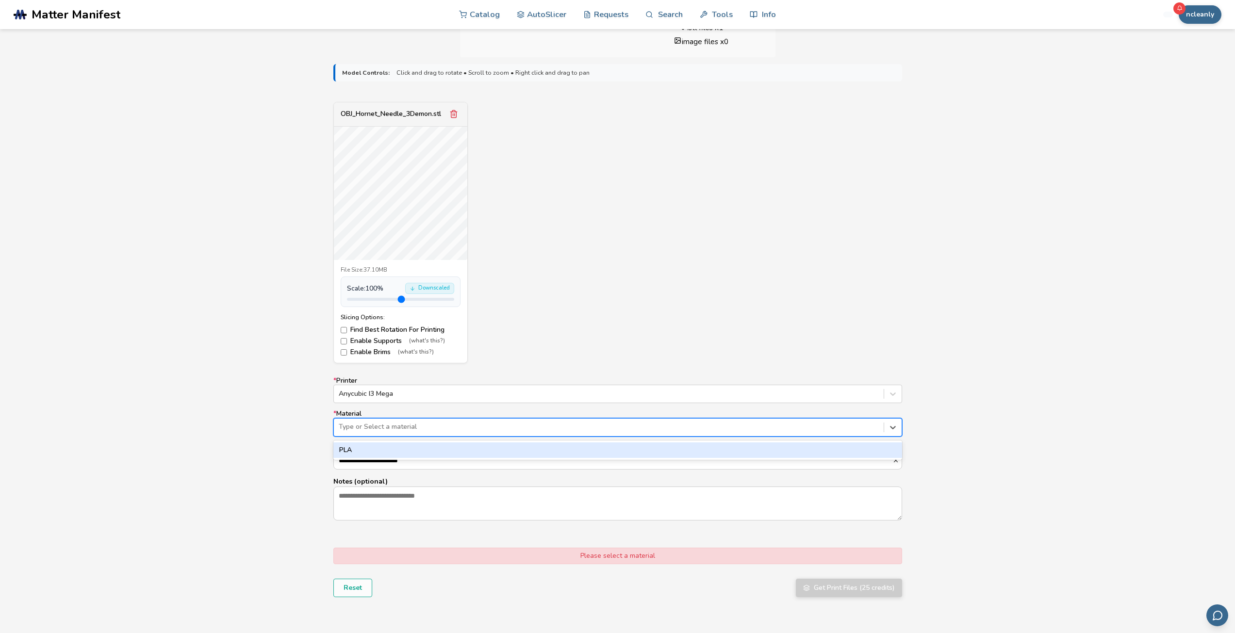
click at [454, 434] on div "Type or Select a material" at bounding box center [617, 427] width 569 height 18
click at [450, 455] on div "PLA" at bounding box center [617, 451] width 569 height 16
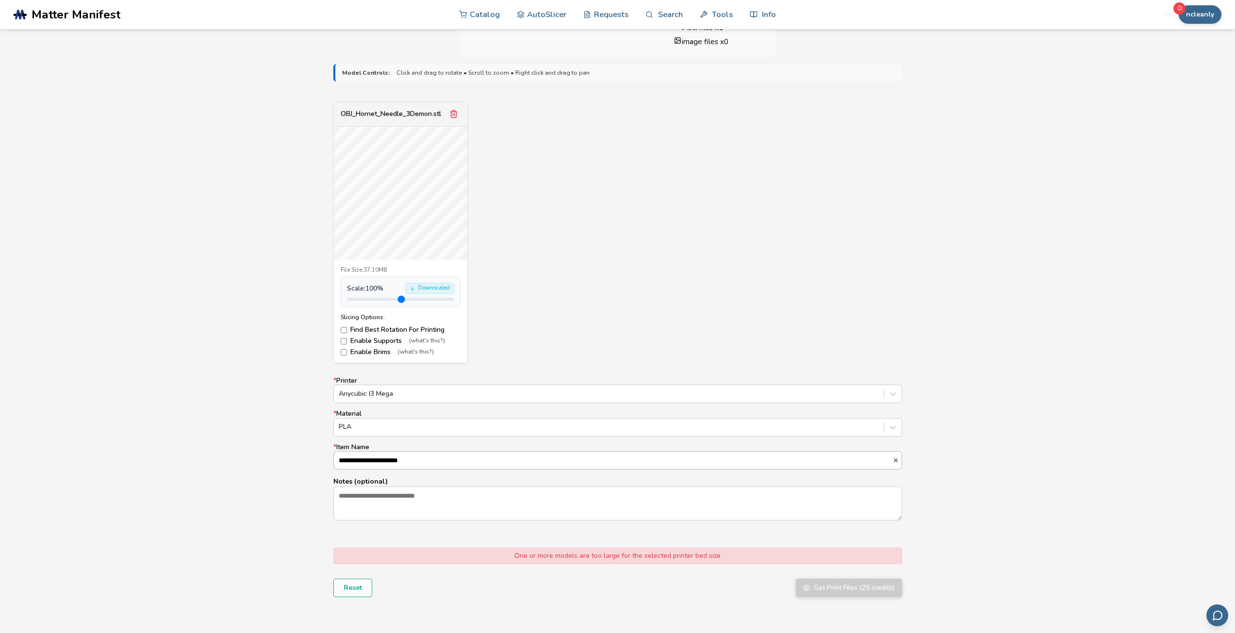
click at [450, 458] on input "**********" at bounding box center [613, 460] width 559 height 17
click at [344, 589] on button "Reset" at bounding box center [352, 588] width 39 height 18
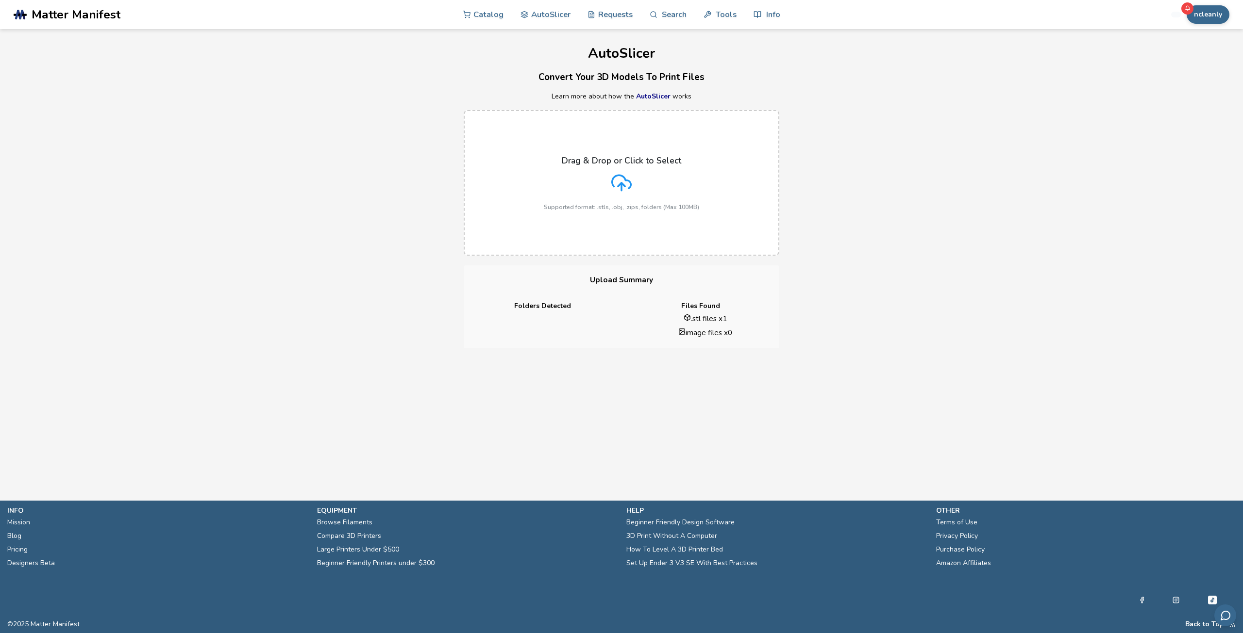
click at [630, 164] on p "Drag & Drop or Click to Select" at bounding box center [621, 161] width 119 height 10
click at [0, 0] on input "Drag & Drop or Click to Select Supported format: .stls, .obj, .zips, folders (M…" at bounding box center [0, 0] width 0 height 0
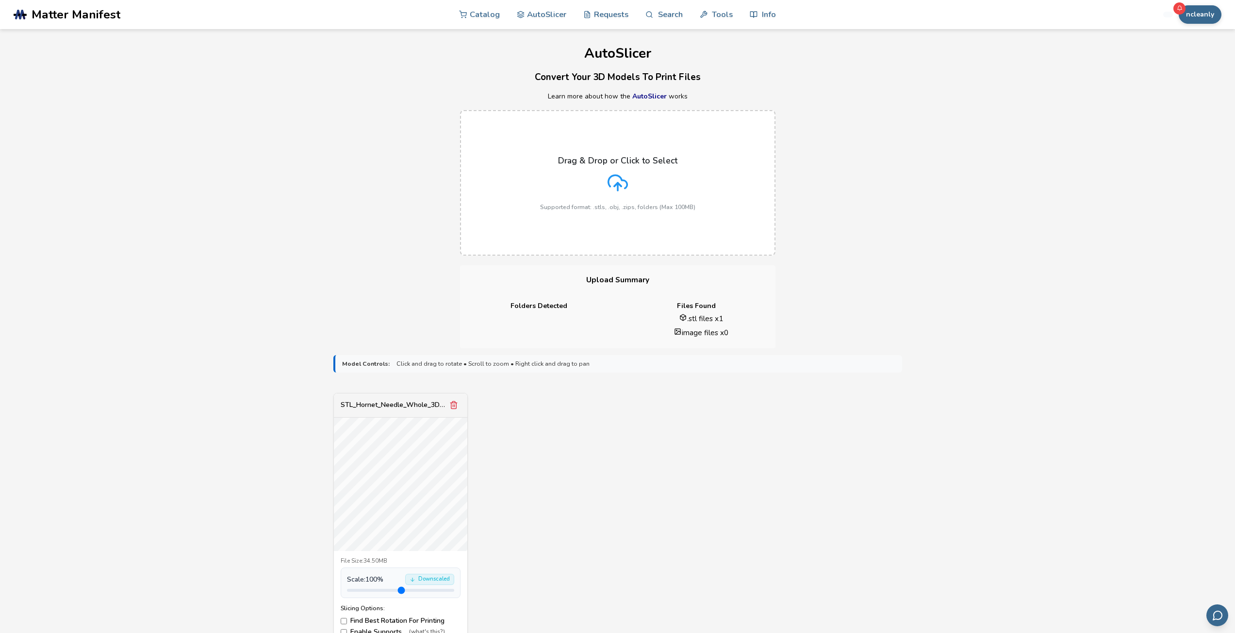
scroll to position [146, 0]
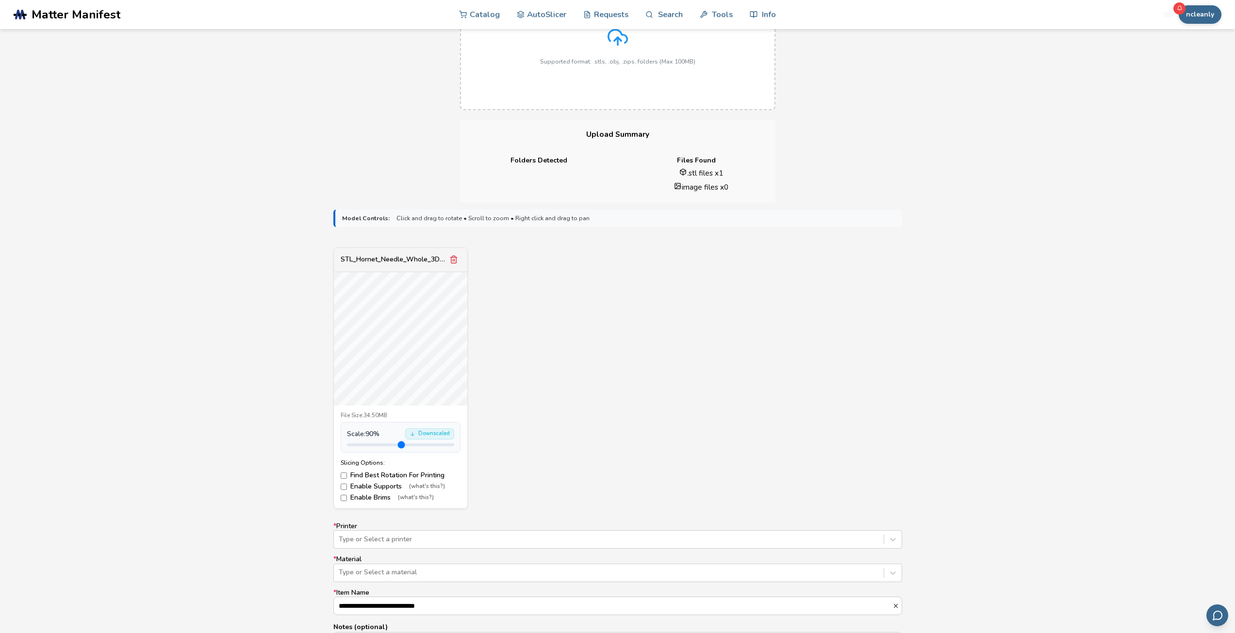
type input "***"
click at [368, 445] on input "range" at bounding box center [400, 445] width 107 height 3
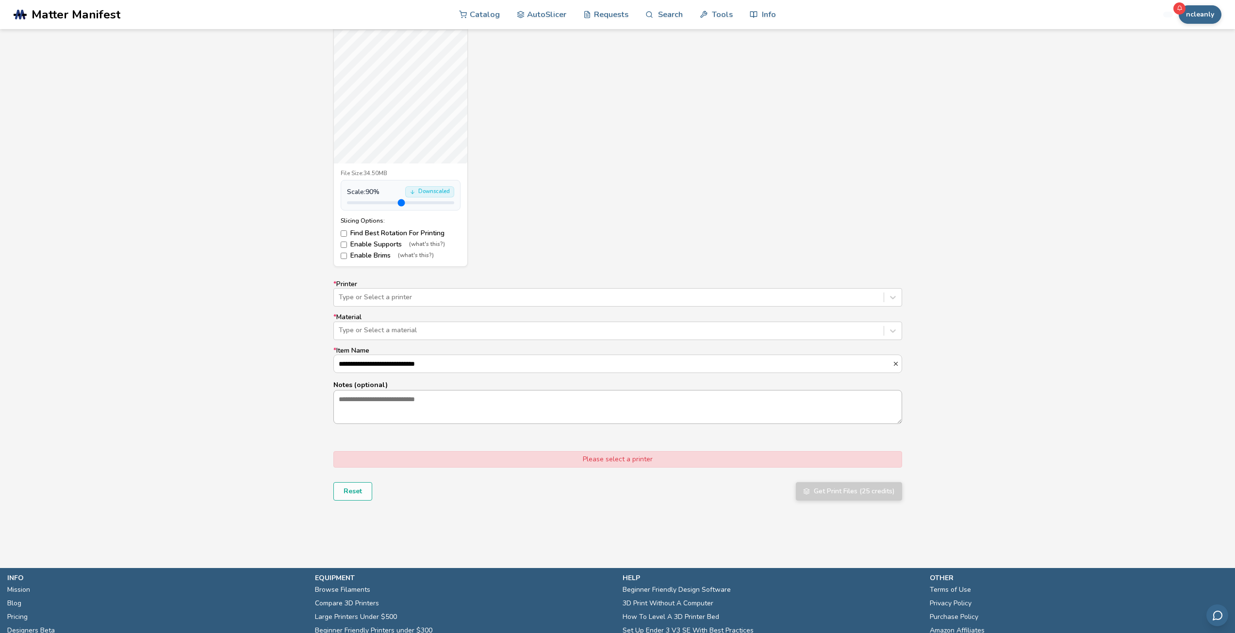
scroll to position [388, 0]
click at [471, 292] on div at bounding box center [609, 297] width 540 height 10
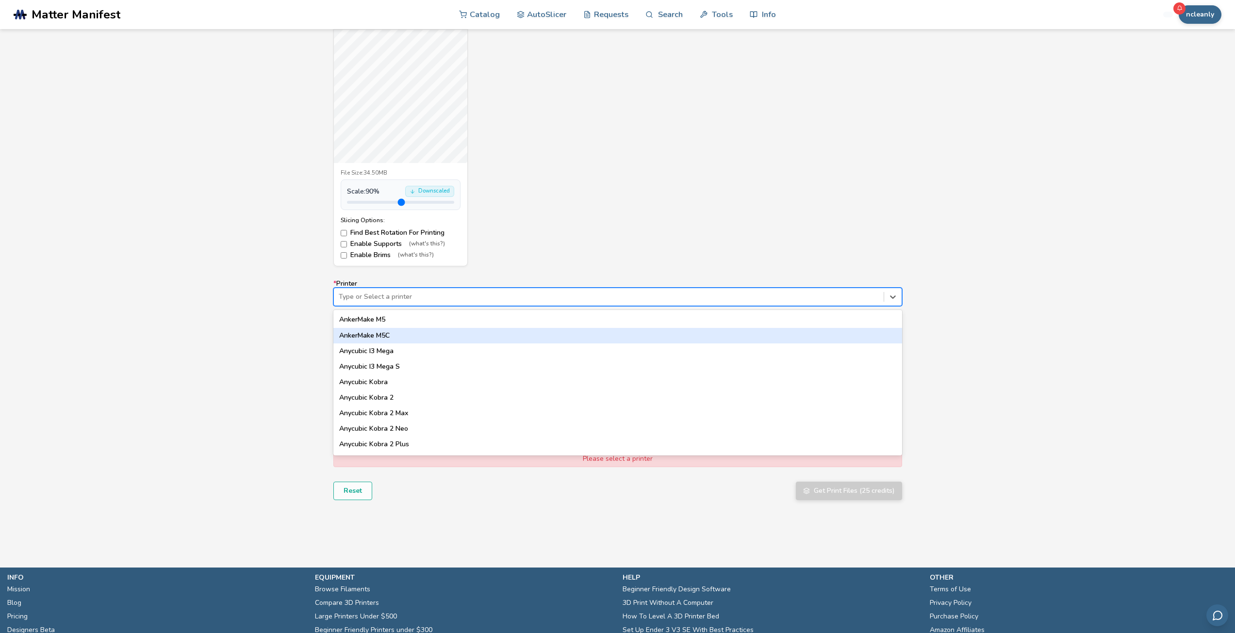
click at [399, 342] on div "AnkerMake M5C" at bounding box center [617, 336] width 569 height 16
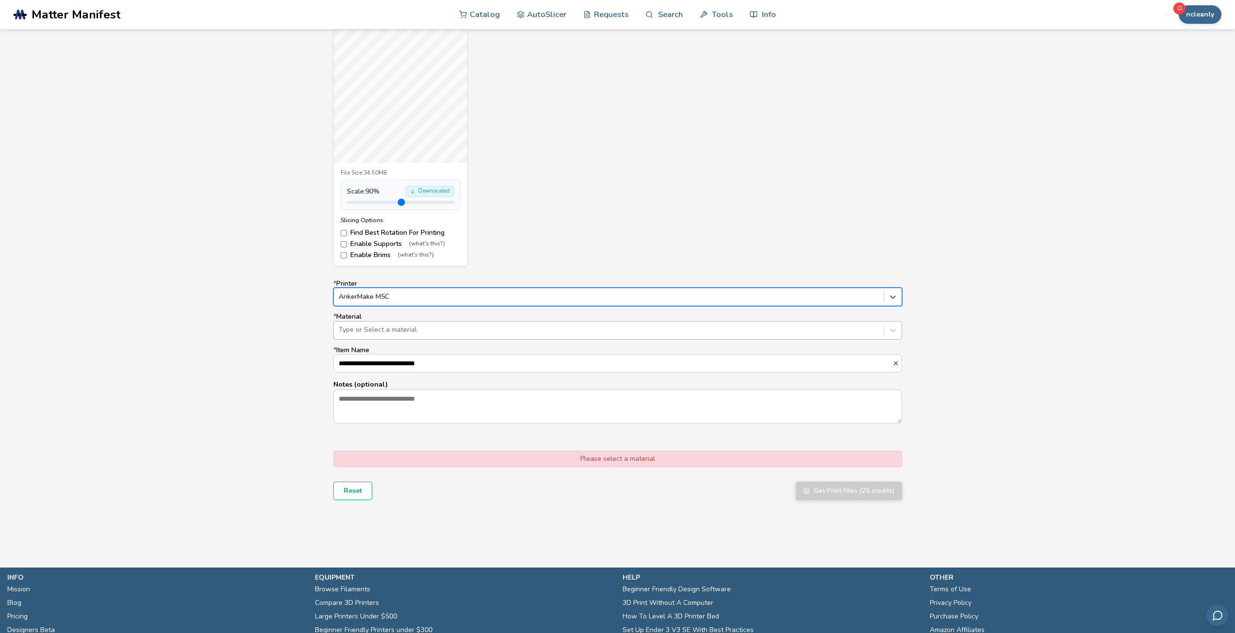
click at [400, 331] on div at bounding box center [609, 330] width 540 height 10
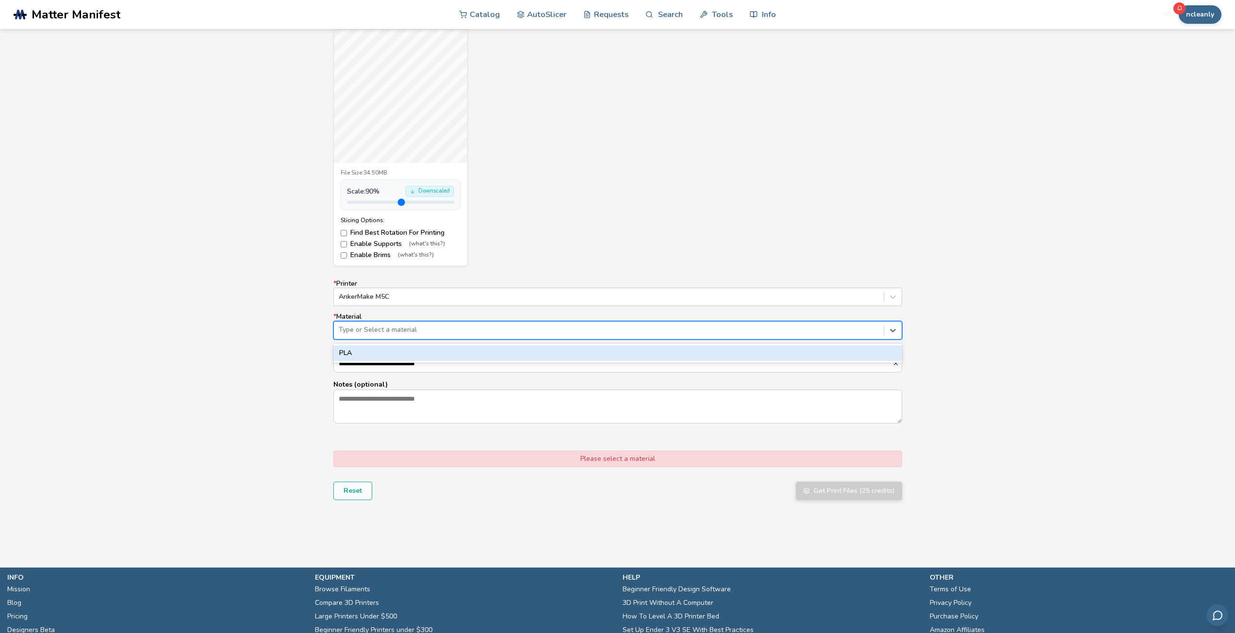
click at [401, 353] on div "PLA" at bounding box center [617, 354] width 569 height 16
click at [396, 365] on input "**********" at bounding box center [613, 363] width 559 height 17
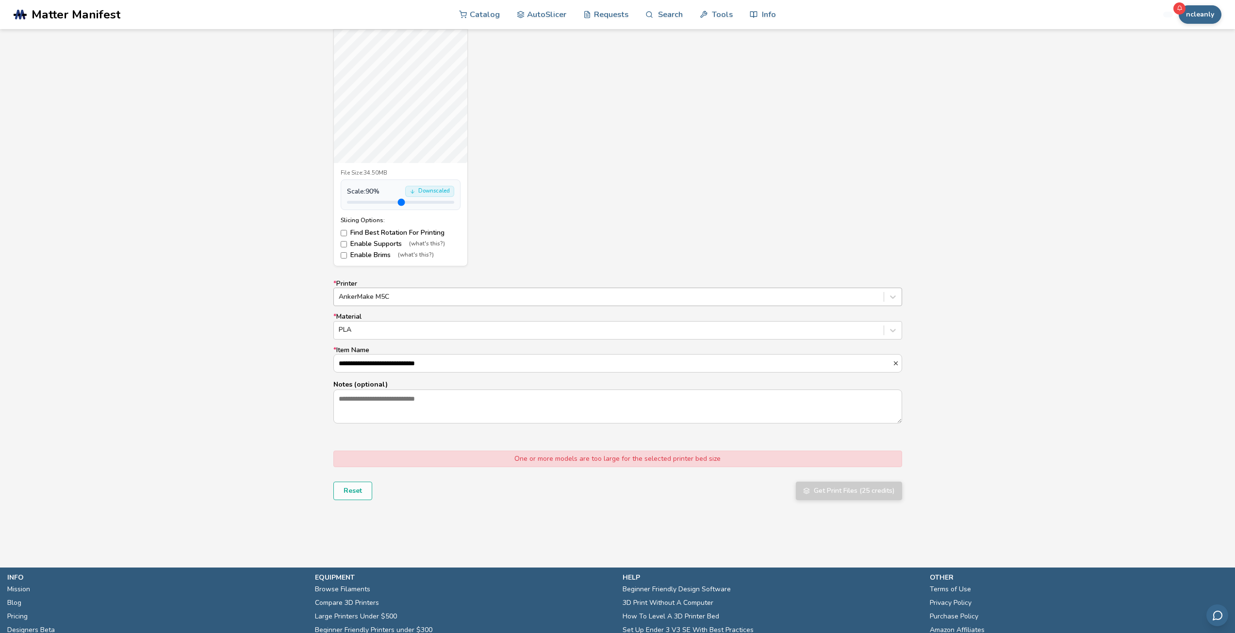
click at [447, 299] on div at bounding box center [609, 297] width 540 height 10
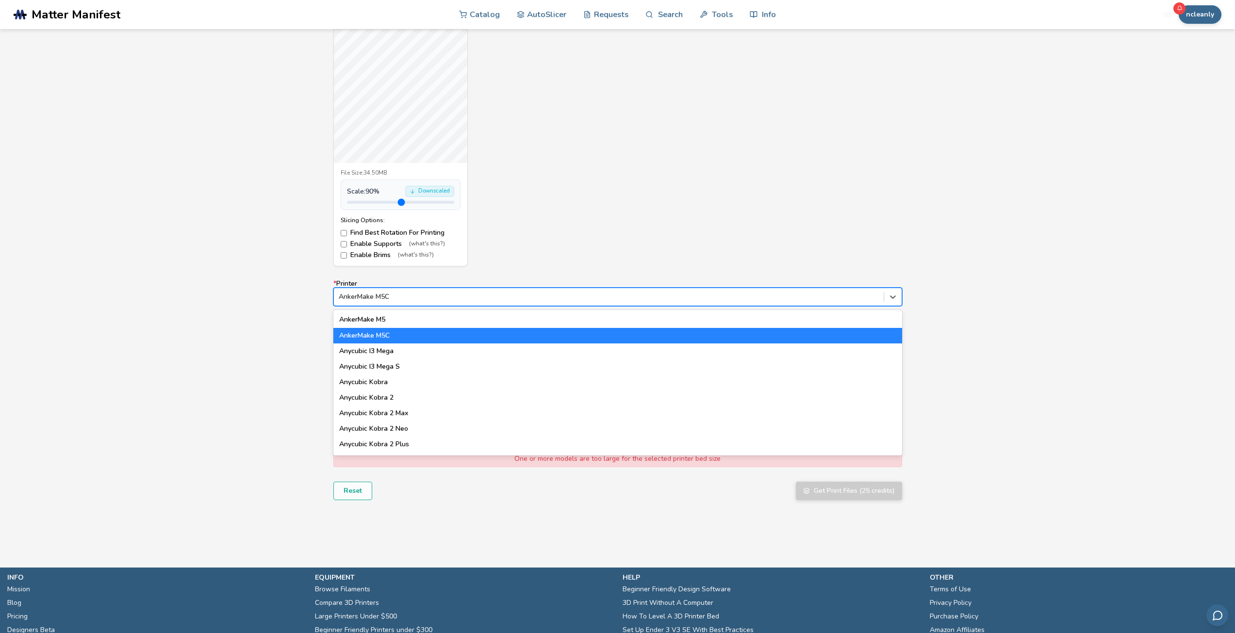
click at [436, 335] on div "AnkerMake M5C" at bounding box center [617, 336] width 569 height 16
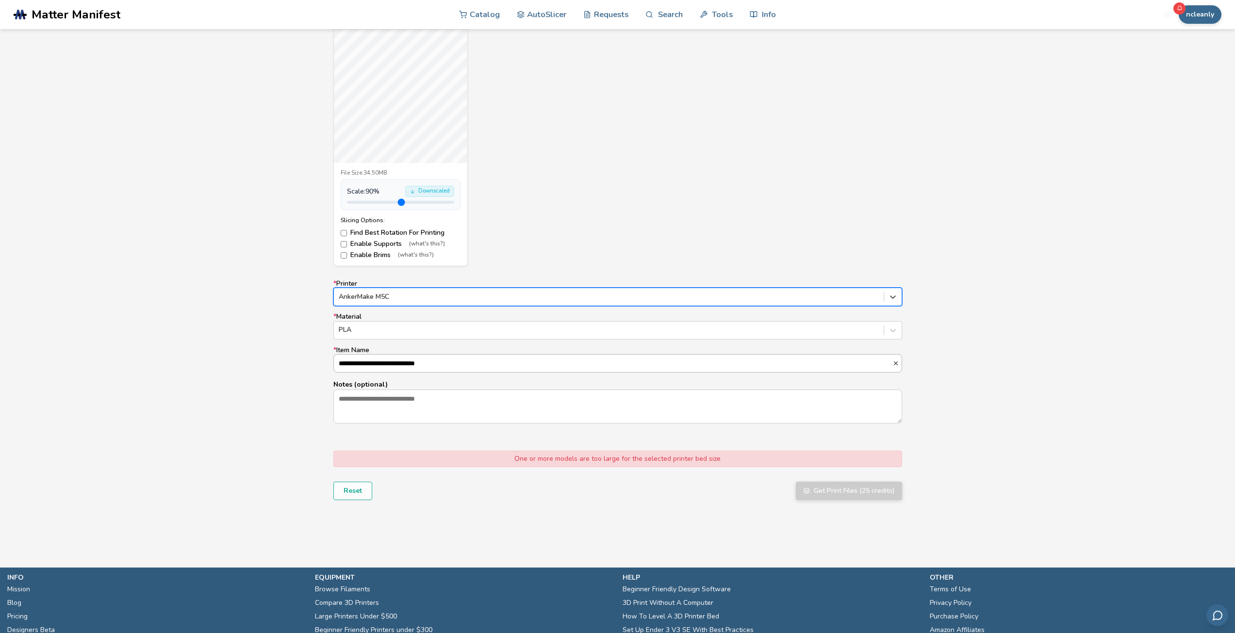
click at [428, 359] on input "**********" at bounding box center [613, 363] width 559 height 17
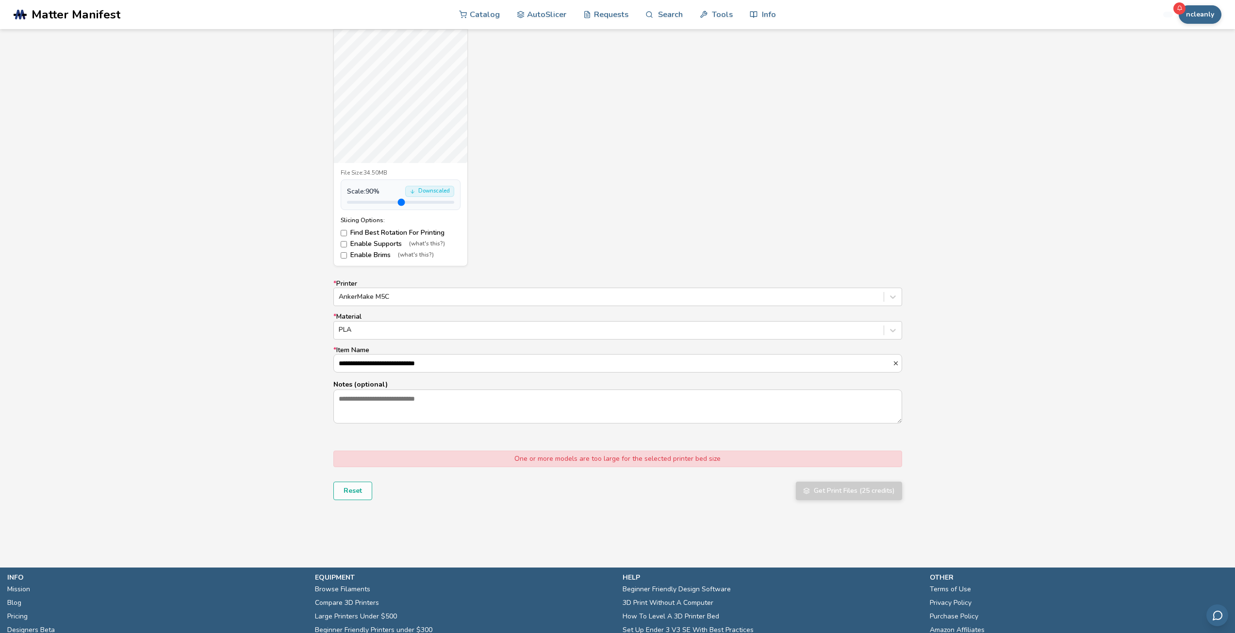
click at [438, 308] on div "**********" at bounding box center [617, 352] width 569 height 144
click at [464, 288] on div "AnkerMake M5C" at bounding box center [617, 297] width 569 height 18
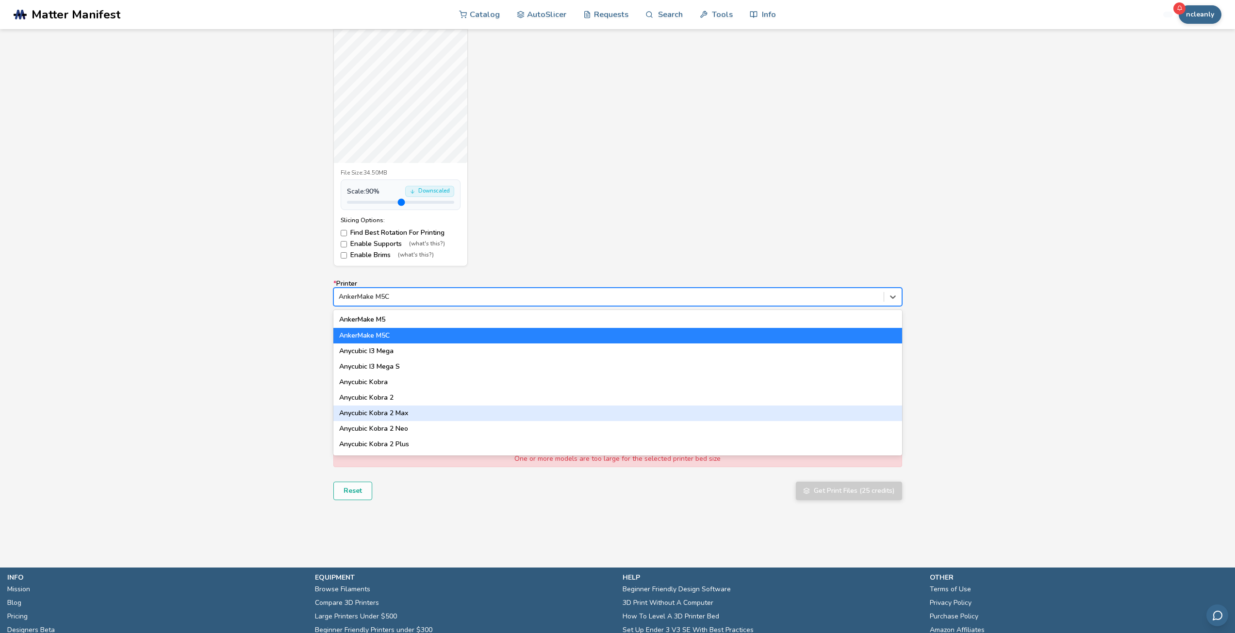
click at [403, 420] on div "Anycubic Kobra 2 Max" at bounding box center [617, 414] width 569 height 16
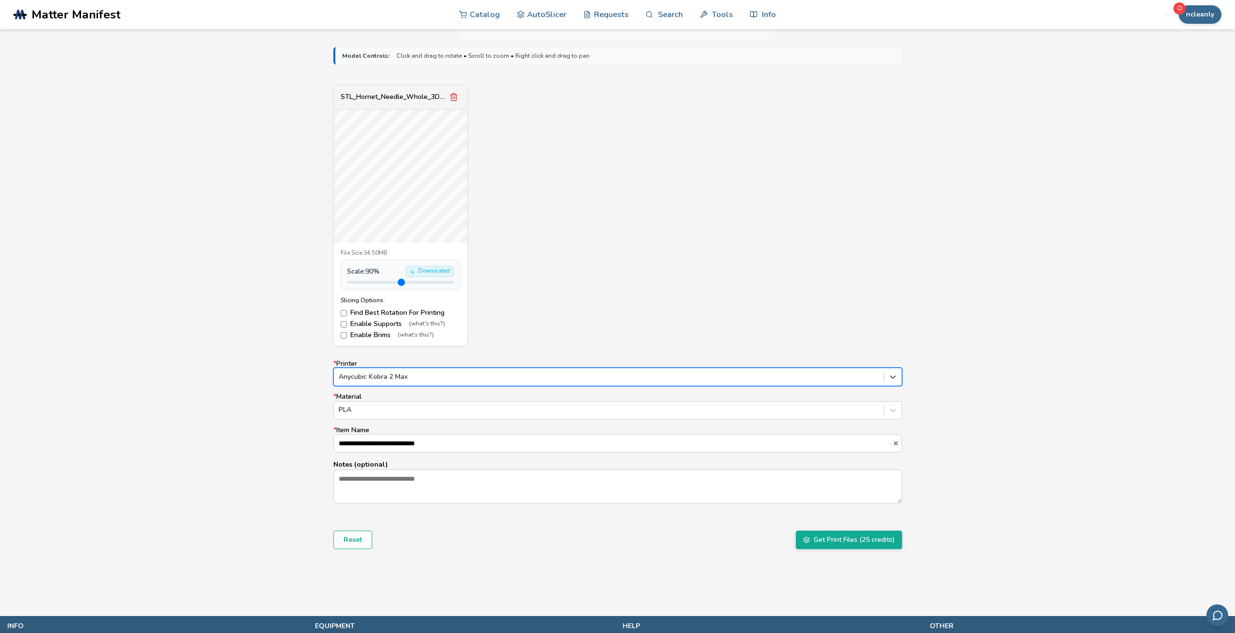
scroll to position [291, 0]
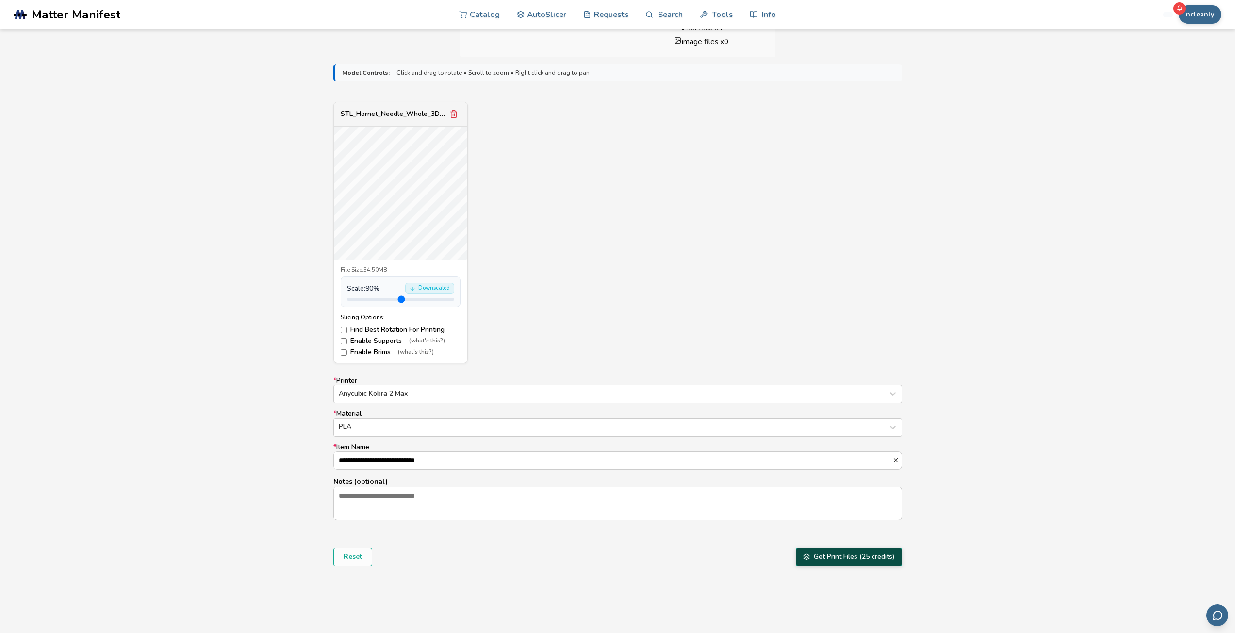
click at [859, 561] on button "Get Print Files (25 credits)" at bounding box center [849, 557] width 106 height 18
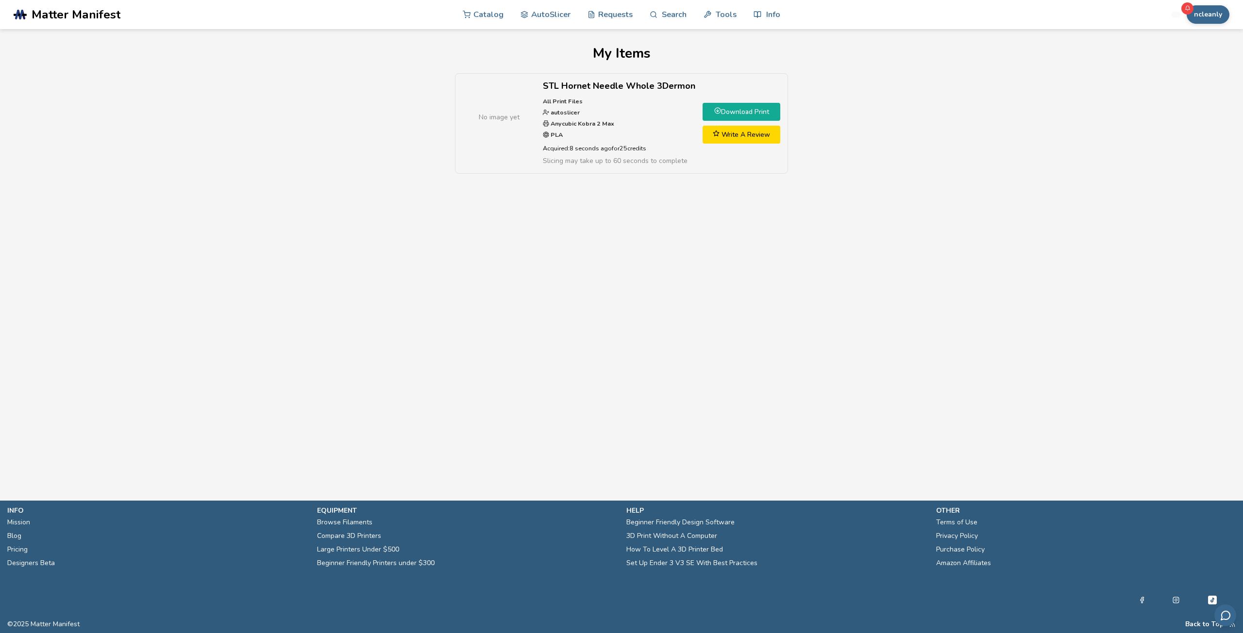
click at [734, 107] on link "Download Print" at bounding box center [741, 112] width 78 height 18
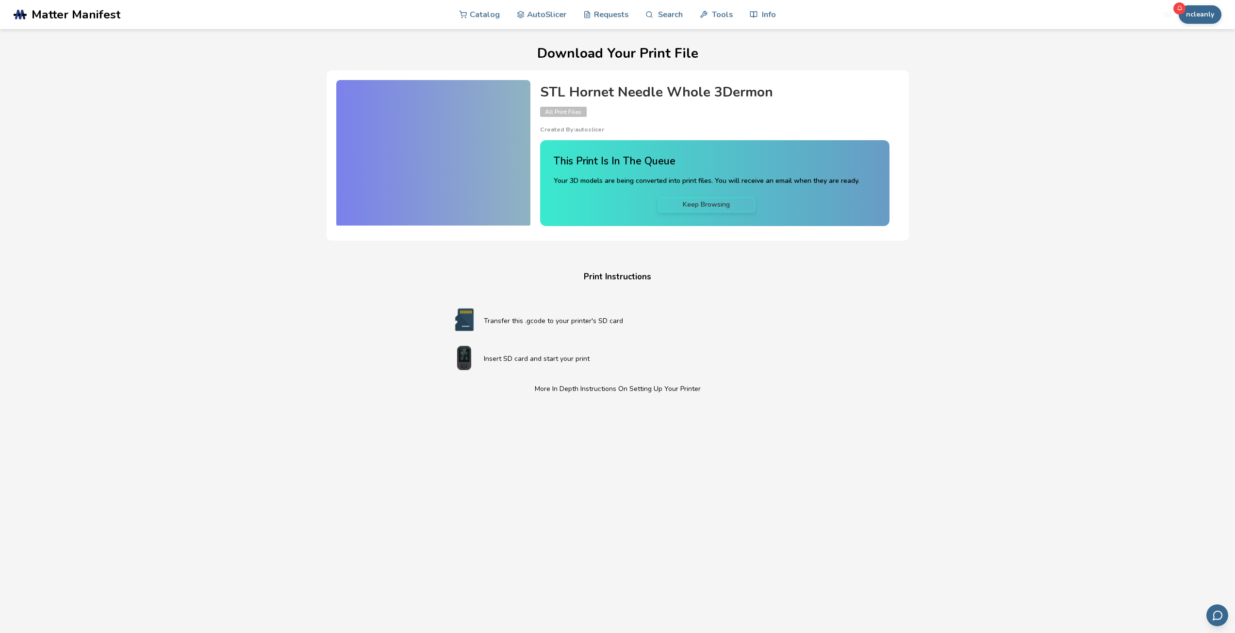
click at [449, 160] on div at bounding box center [433, 153] width 194 height 146
